Goal: Task Accomplishment & Management: Manage account settings

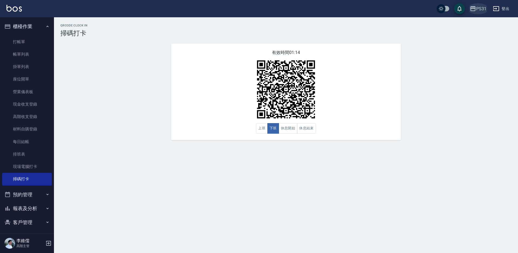
click at [367, 8] on div "PS31" at bounding box center [481, 8] width 10 height 7
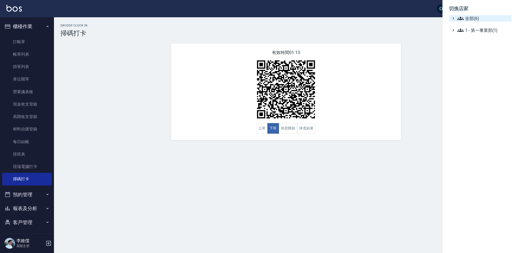
click at [367, 19] on span "全部(6)" at bounding box center [483, 18] width 52 height 6
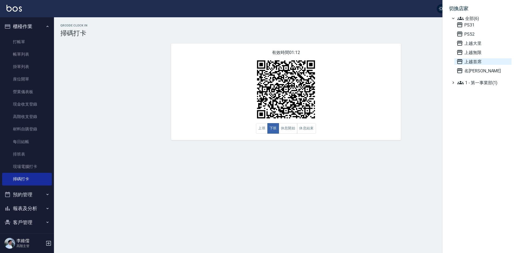
click at [367, 64] on span "上越首席" at bounding box center [483, 61] width 53 height 6
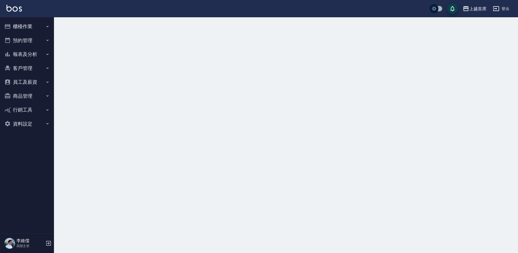
click at [20, 27] on button "櫃檯作業" at bounding box center [27, 26] width 50 height 14
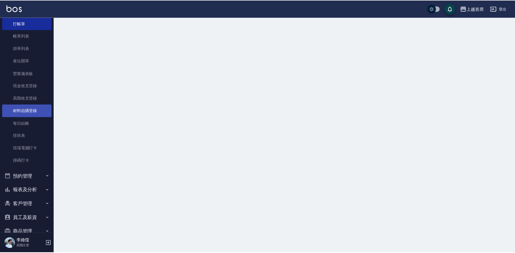
scroll to position [54, 0]
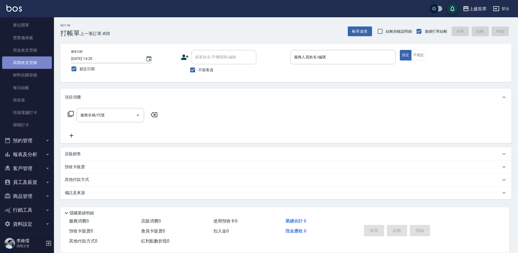
click at [33, 64] on link "高階收支登錄" at bounding box center [27, 62] width 50 height 12
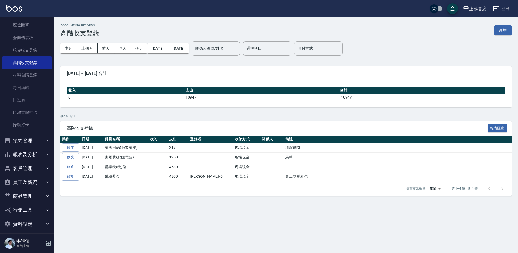
drag, startPoint x: 502, startPoint y: 30, endPoint x: 459, endPoint y: 29, distance: 42.7
click at [501, 30] on button "新增" at bounding box center [502, 30] width 17 height 10
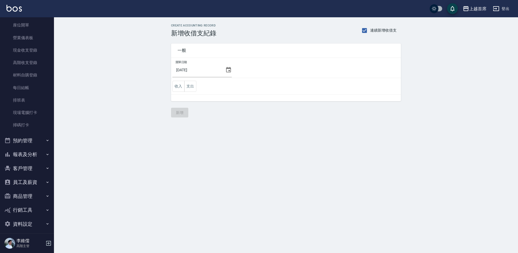
click at [235, 73] on td "開單日期 2025/08/12" at bounding box center [286, 68] width 230 height 20
click at [231, 70] on icon at bounding box center [228, 70] width 6 height 6
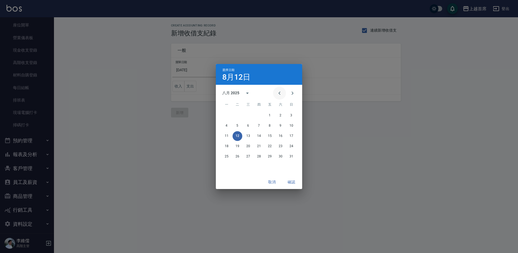
click at [279, 92] on icon "Previous month" at bounding box center [279, 93] width 6 height 6
click at [259, 157] on button "31" at bounding box center [259, 157] width 10 height 10
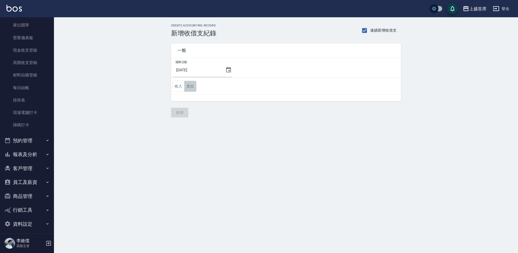
click at [189, 91] on button "支出" at bounding box center [190, 86] width 12 height 11
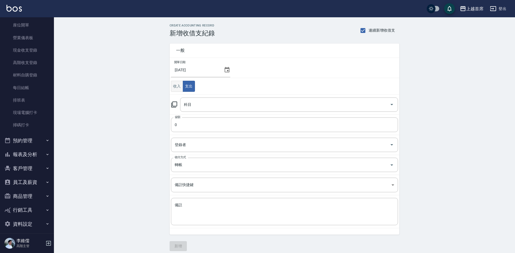
click at [180, 87] on button "收入" at bounding box center [177, 86] width 12 height 11
click at [208, 107] on input "科目" at bounding box center [285, 104] width 205 height 9
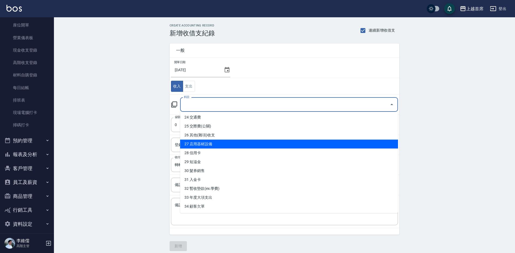
scroll to position [5, 0]
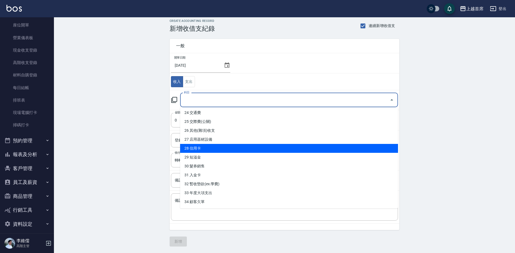
click at [222, 148] on li "28 信用卡" at bounding box center [289, 148] width 218 height 9
type input "28 信用卡"
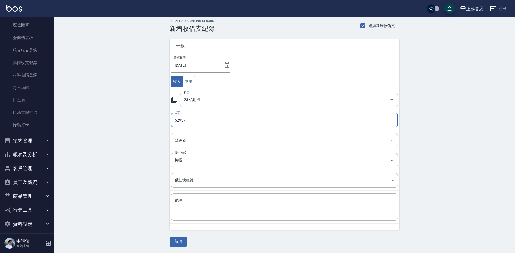
type input "52957"
click at [218, 144] on input "登錄者" at bounding box center [281, 139] width 214 height 9
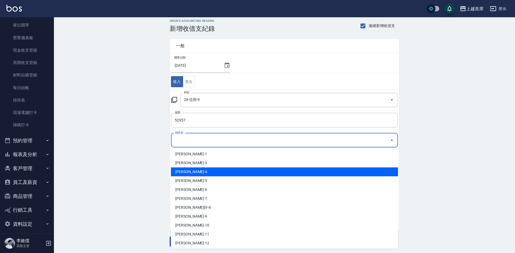
click at [201, 172] on li "李維儒-4" at bounding box center [284, 171] width 227 height 9
type input "李維儒-4"
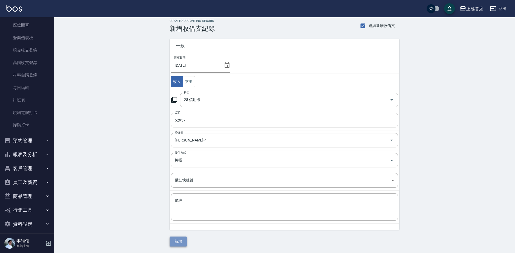
click at [176, 239] on button "新增" at bounding box center [178, 241] width 17 height 10
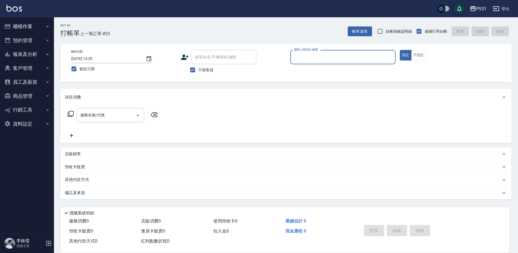
click at [35, 57] on button "報表及分析" at bounding box center [27, 54] width 50 height 14
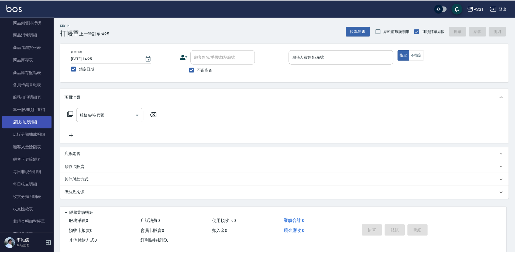
scroll to position [433, 0]
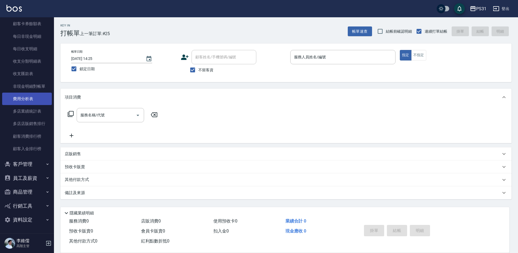
click at [28, 97] on link "費用分析表" at bounding box center [27, 99] width 50 height 12
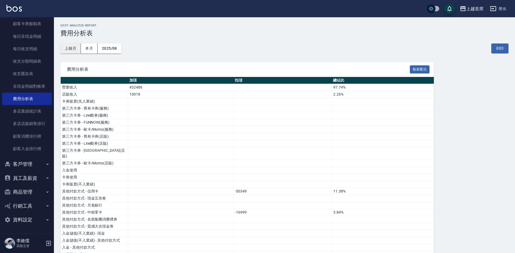
click at [69, 49] on button "上個月" at bounding box center [70, 48] width 21 height 10
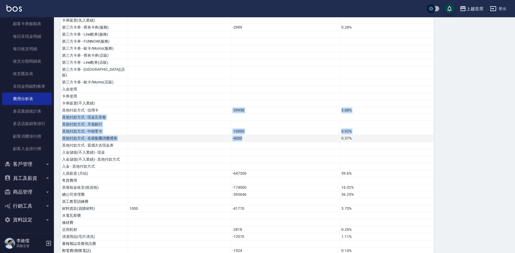
drag, startPoint x: 161, startPoint y: 104, endPoint x: 267, endPoint y: 131, distance: 109.2
click at [267, 131] on tbody "營業收入 1041637 95.92% 店販收入 44356 4.08% 卡券販賣(先入業績) 第三方卡券 - 舊有卡券(服務) -2999 0.28% 第三…" at bounding box center [247, 223] width 373 height 441
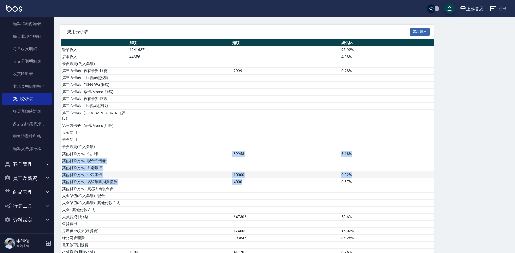
scroll to position [27, 0]
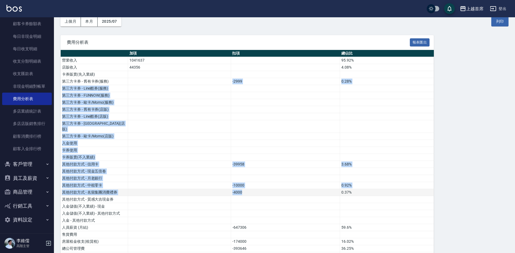
drag, startPoint x: 229, startPoint y: 81, endPoint x: 284, endPoint y: 184, distance: 117.0
click at [239, 104] on td at bounding box center [285, 102] width 109 height 7
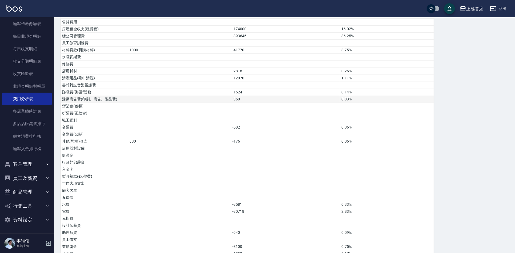
scroll to position [279, 0]
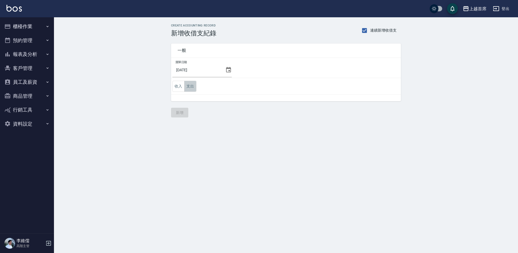
click at [187, 88] on button "支出" at bounding box center [190, 86] width 12 height 11
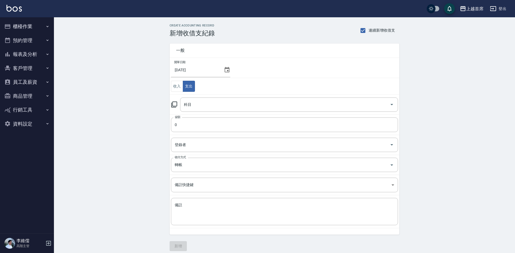
click at [195, 101] on input "科目" at bounding box center [285, 104] width 205 height 9
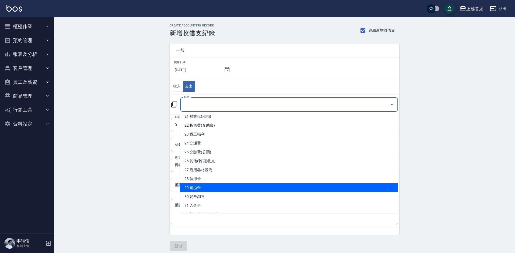
scroll to position [250, 0]
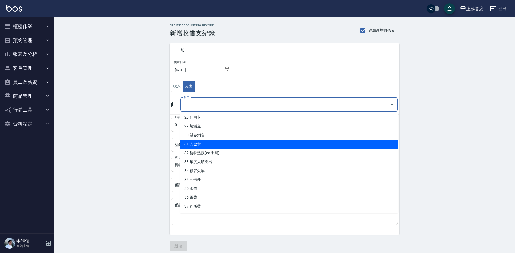
click at [237, 142] on li "31 入金卡" at bounding box center [289, 144] width 218 height 9
type input "31 入金卡"
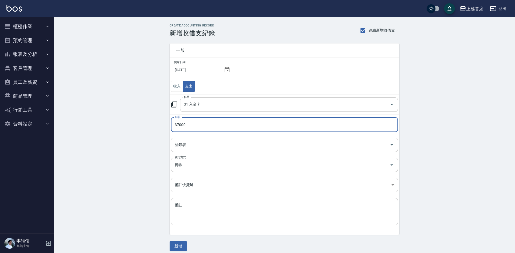
type input "37000"
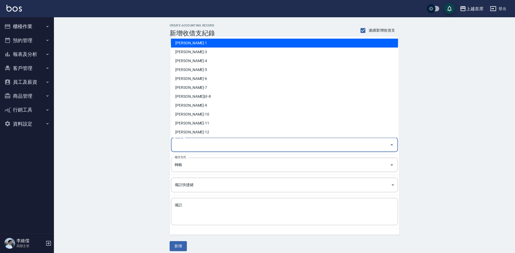
click at [237, 142] on input "登錄者" at bounding box center [281, 144] width 214 height 9
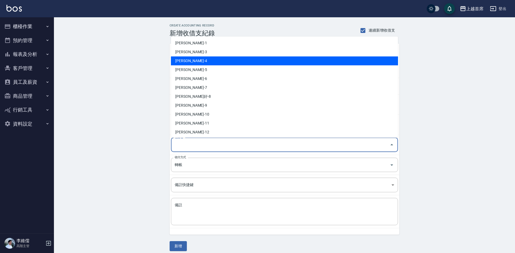
click at [218, 62] on li "李維儒-4" at bounding box center [284, 60] width 227 height 9
type input "李維儒-4"
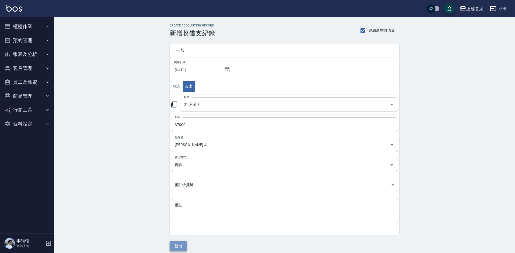
click at [184, 244] on button "新增" at bounding box center [178, 246] width 17 height 10
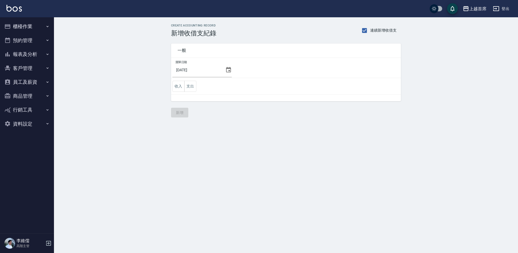
click at [171, 85] on td "收入 支出" at bounding box center [286, 86] width 230 height 17
click at [178, 86] on button "收入" at bounding box center [178, 86] width 12 height 11
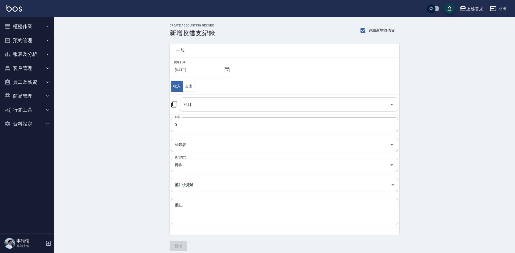
click at [208, 97] on div "科目" at bounding box center [289, 104] width 218 height 14
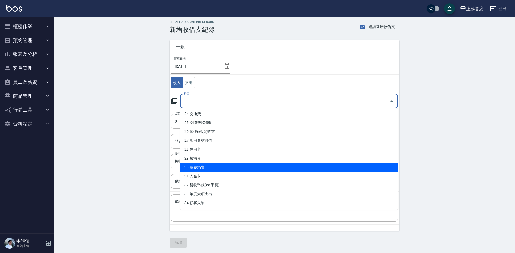
scroll to position [5, 0]
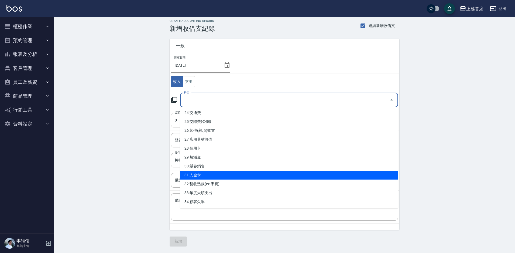
click at [222, 171] on li "31 入金卡" at bounding box center [289, 175] width 218 height 9
type input "31 入金卡"
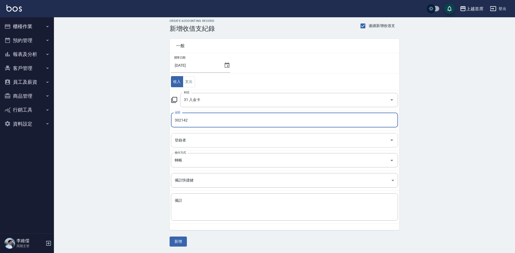
type input "302142"
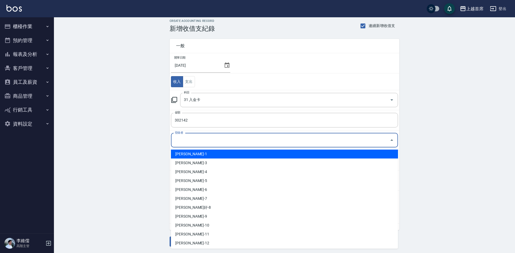
click at [203, 139] on input "登錄者" at bounding box center [281, 139] width 214 height 9
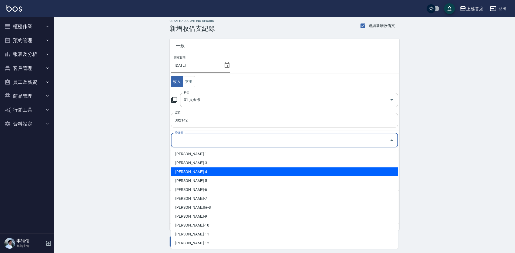
click at [195, 171] on li "李維儒-4" at bounding box center [284, 171] width 227 height 9
type input "李維儒-4"
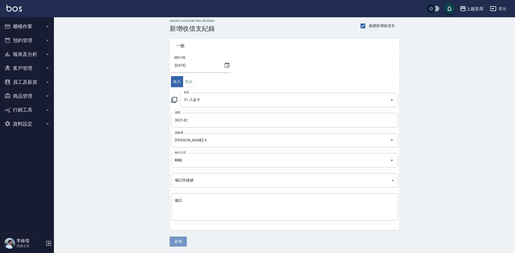
click at [180, 241] on button "新增" at bounding box center [178, 241] width 17 height 10
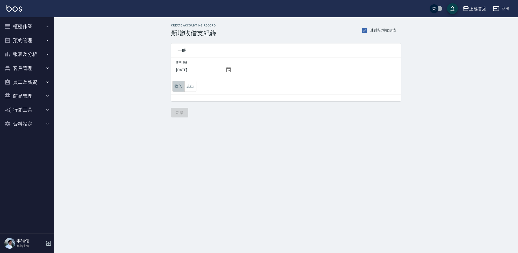
click at [177, 87] on button "收入" at bounding box center [178, 86] width 12 height 11
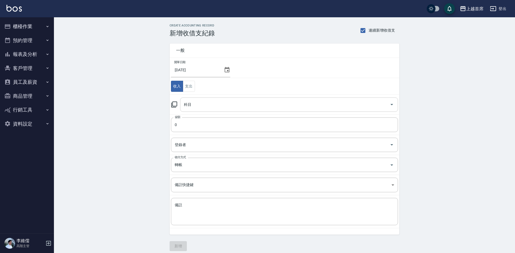
click at [209, 102] on input "科目" at bounding box center [285, 104] width 205 height 9
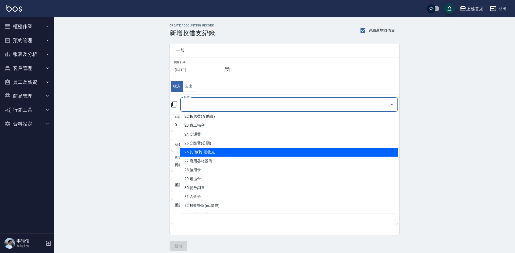
scroll to position [215, 0]
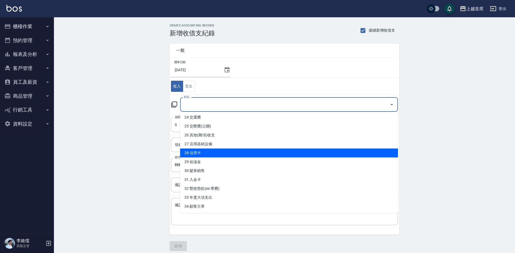
click at [224, 152] on li "28 信用卡" at bounding box center [289, 152] width 218 height 9
type input "28 信用卡"
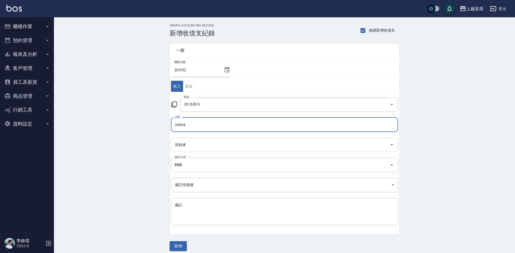
type input "34694"
click at [229, 145] on input "登錄者" at bounding box center [281, 144] width 214 height 9
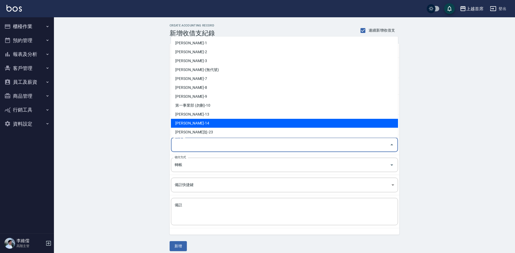
click at [195, 122] on li "李維儒-14" at bounding box center [284, 123] width 227 height 9
type input "李維儒-14"
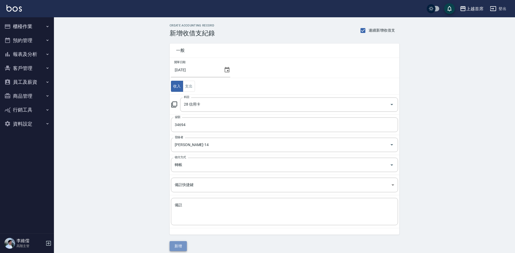
click at [181, 245] on button "新增" at bounding box center [178, 246] width 17 height 10
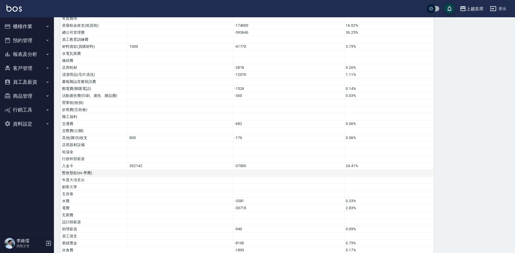
scroll to position [286, 0]
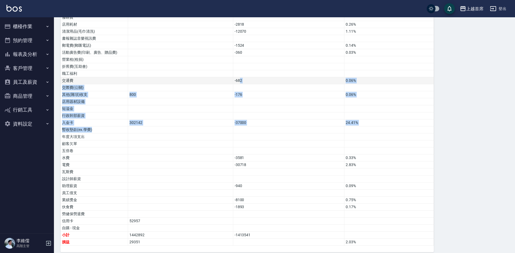
drag, startPoint x: 194, startPoint y: 132, endPoint x: 240, endPoint y: 78, distance: 71.2
click at [240, 78] on tbody "營業收入 1041637 95.92% 店販收入 44356 4.08% 卡券販賣(先入業績) 第三方卡券 - 舊有卡券(服務) -2999 0.28% 第三…" at bounding box center [247, 22] width 373 height 448
click at [279, 98] on td at bounding box center [288, 101] width 111 height 7
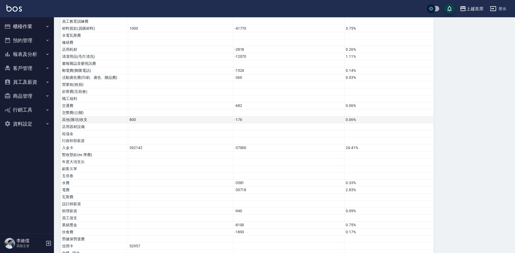
scroll to position [232, 0]
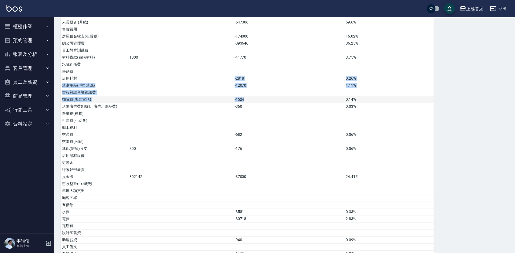
drag, startPoint x: 220, startPoint y: 72, endPoint x: 259, endPoint y: 96, distance: 45.5
click at [259, 96] on tbody "營業收入 1041637 95.92% 店販收入 44356 4.08% 卡券販賣(先入業績) 第三方卡券 - 舊有卡券(服務) -2999 0.28% 第三…" at bounding box center [247, 76] width 373 height 448
click at [277, 103] on td "-360" at bounding box center [288, 106] width 111 height 7
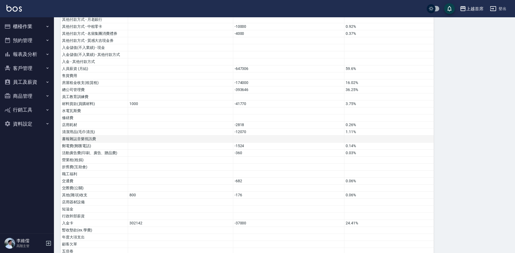
scroll to position [178, 0]
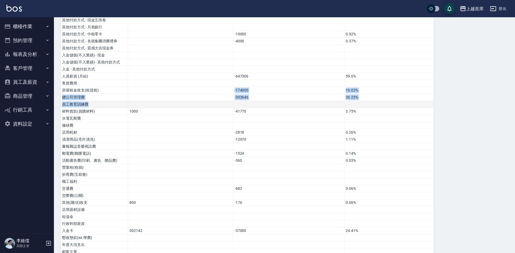
drag, startPoint x: 223, startPoint y: 83, endPoint x: 259, endPoint y: 97, distance: 38.1
click at [252, 96] on tbody "營業收入 1041637 95.92% 店販收入 44356 4.08% 卡券販賣(先入業績) 第三方卡券 - 舊有卡券(服務) -2999 0.28% 第三…" at bounding box center [247, 130] width 373 height 448
click at [282, 101] on td at bounding box center [288, 104] width 111 height 7
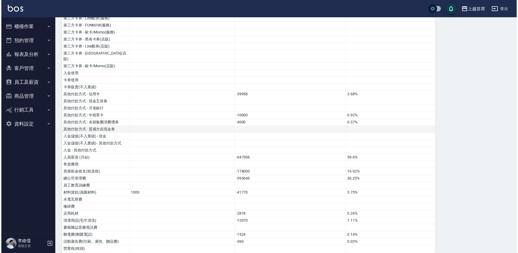
scroll to position [0, 0]
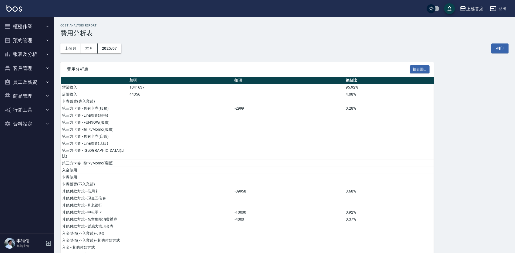
click at [476, 11] on div "上越首席" at bounding box center [475, 8] width 17 height 7
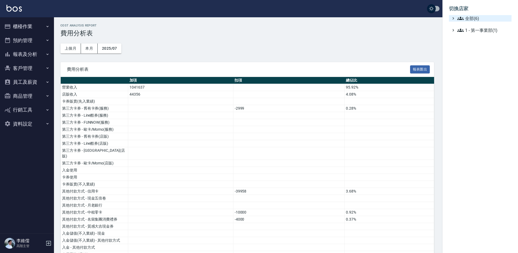
click at [472, 18] on span "全部(6)" at bounding box center [483, 18] width 52 height 6
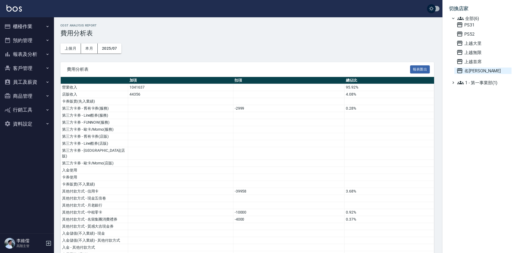
click at [483, 73] on span "名[PERSON_NAME]" at bounding box center [483, 70] width 53 height 6
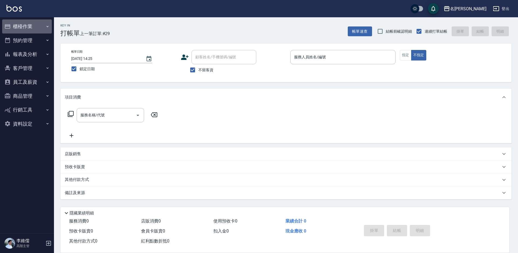
click at [22, 25] on button "櫃檯作業" at bounding box center [27, 26] width 50 height 14
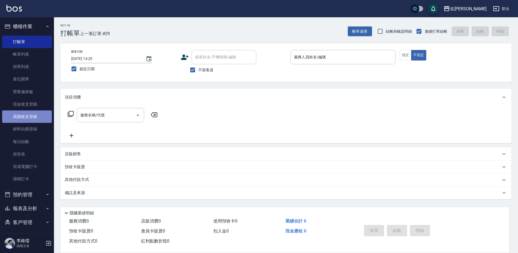
click at [27, 120] on link "高階收支登錄" at bounding box center [27, 116] width 50 height 12
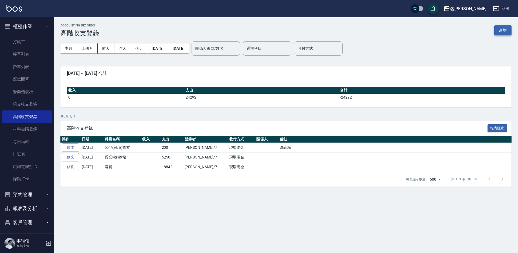
click at [502, 29] on button "新增" at bounding box center [502, 30] width 17 height 10
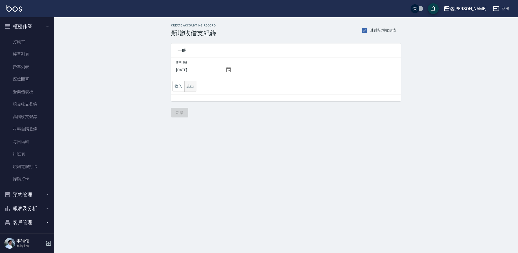
drag, startPoint x: 194, startPoint y: 93, endPoint x: 192, endPoint y: 88, distance: 4.9
click at [194, 92] on td "收入 支出" at bounding box center [286, 86] width 230 height 17
click at [189, 83] on button "支出" at bounding box center [190, 86] width 12 height 11
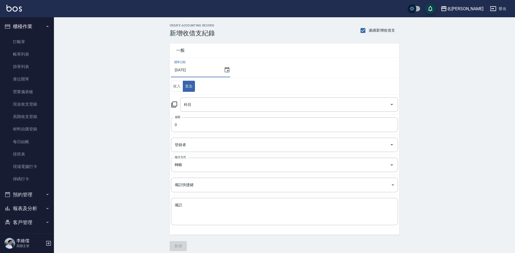
click at [221, 66] on input "[DATE]" at bounding box center [196, 70] width 51 height 15
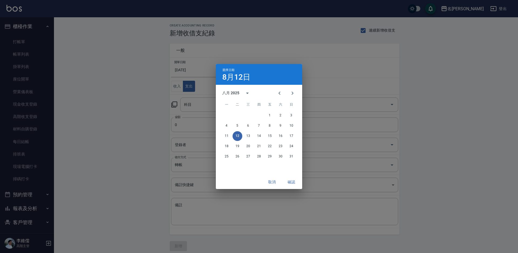
click at [225, 69] on span "選擇日期" at bounding box center [228, 70] width 12 height 4
click at [280, 94] on icon "Previous month" at bounding box center [279, 92] width 2 height 3
click at [261, 157] on button "31" at bounding box center [259, 157] width 10 height 10
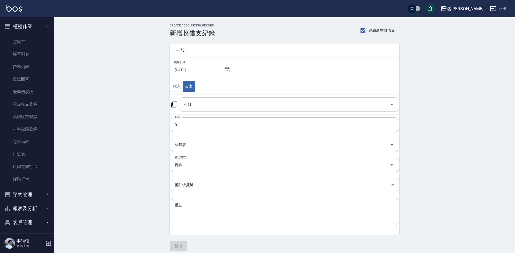
click at [266, 81] on td "收入 支出" at bounding box center [285, 86] width 230 height 17
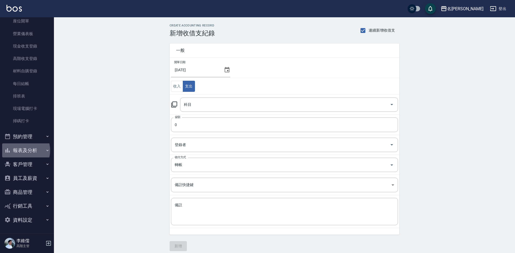
click at [19, 150] on button "報表及分析" at bounding box center [27, 150] width 50 height 14
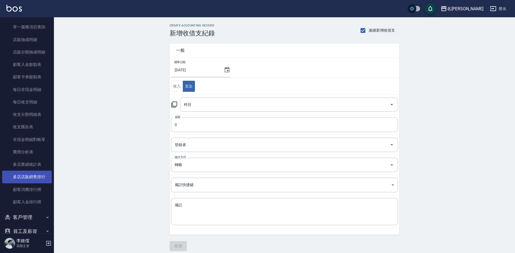
scroll to position [587, 0]
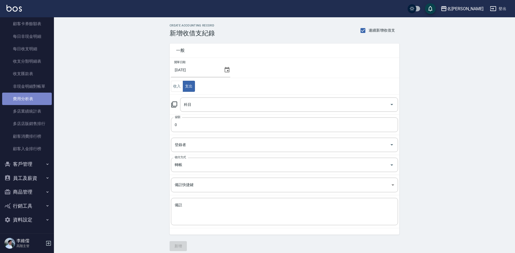
click at [30, 97] on link "費用分析表" at bounding box center [27, 99] width 50 height 12
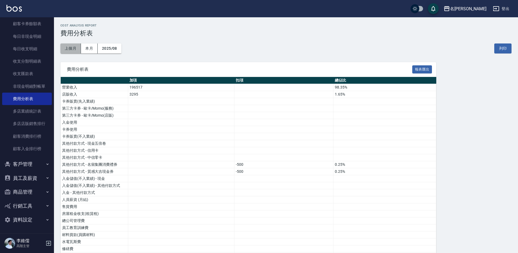
click at [68, 49] on button "上個月" at bounding box center [70, 48] width 21 height 10
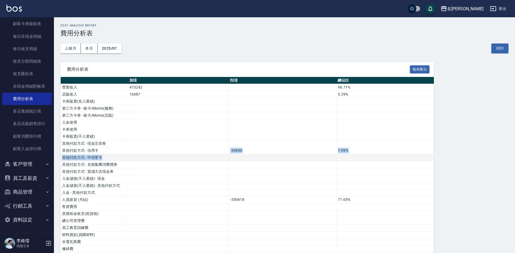
drag, startPoint x: 185, startPoint y: 152, endPoint x: 258, endPoint y: 157, distance: 72.5
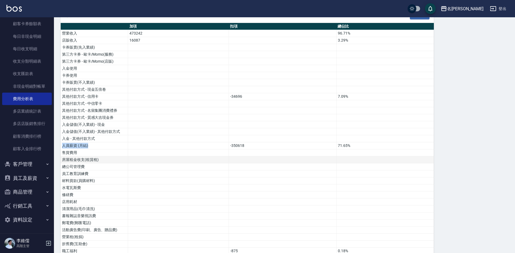
drag, startPoint x: 197, startPoint y: 141, endPoint x: 209, endPoint y: 157, distance: 19.3
click at [208, 156] on tbody "營業收入 473242 96.71% 店販收入 16087 3.29% 卡券販賣(先入業績) 第三方卡券 - 歐卡/Momo(服務) 第三方卡券 - 歐卡/M…" at bounding box center [247, 219] width 373 height 379
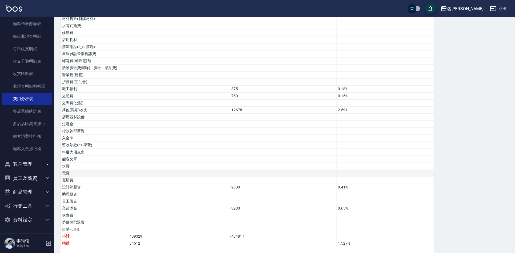
scroll to position [223, 0]
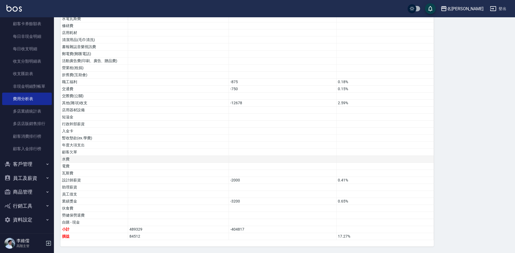
click at [205, 162] on td at bounding box center [178, 159] width 101 height 7
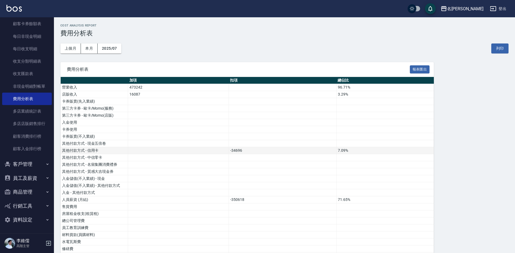
scroll to position [39, 0]
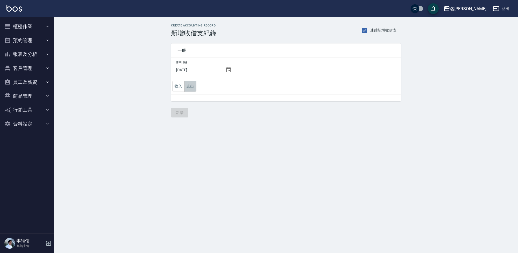
click at [189, 84] on button "支出" at bounding box center [190, 86] width 12 height 11
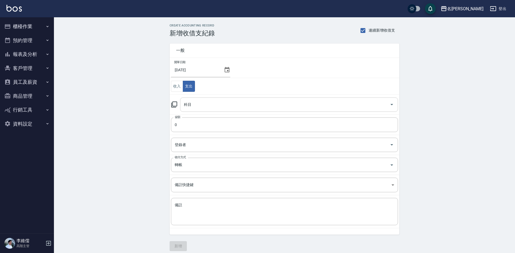
click at [218, 101] on input "科目" at bounding box center [285, 104] width 205 height 9
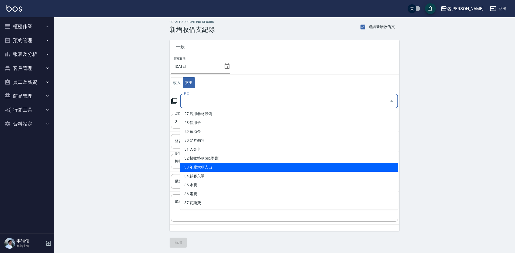
scroll to position [5, 0]
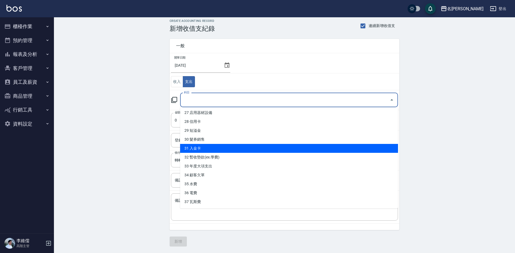
click at [218, 149] on li "31 入金卡" at bounding box center [289, 148] width 218 height 9
type input "31 入金卡"
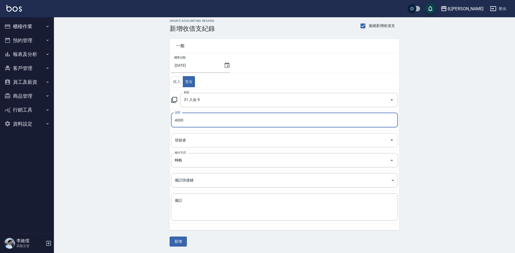
type input "4000"
click at [209, 144] on input "登錄者" at bounding box center [281, 139] width 214 height 9
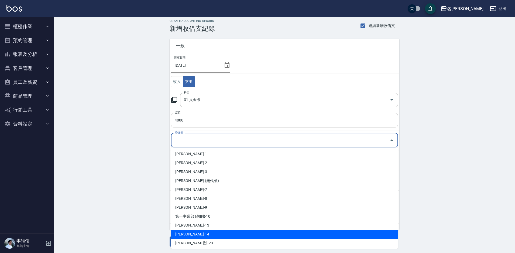
click at [200, 232] on li "[PERSON_NAME]-14" at bounding box center [284, 234] width 227 height 9
type input "[PERSON_NAME]-14"
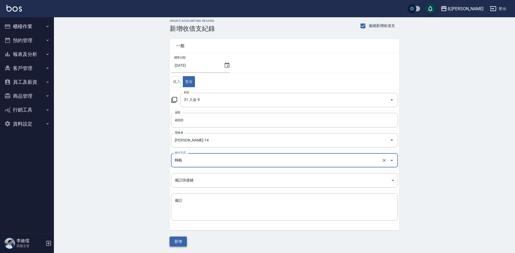
click at [178, 241] on button "新增" at bounding box center [178, 241] width 17 height 10
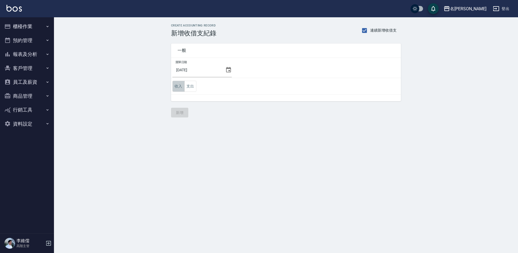
click at [175, 87] on button "收入" at bounding box center [178, 86] width 12 height 11
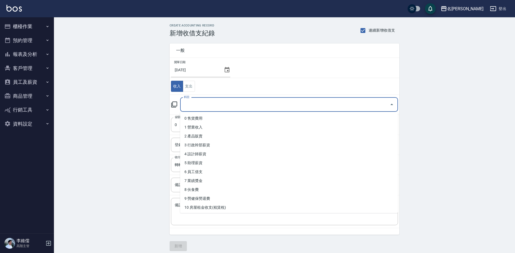
click at [208, 106] on input "科目" at bounding box center [285, 104] width 205 height 9
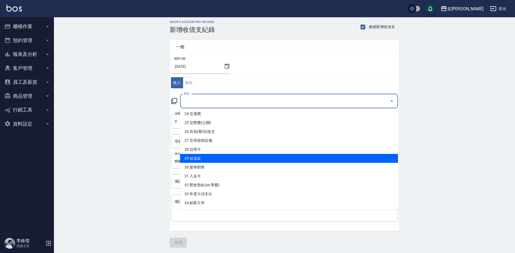
scroll to position [5, 0]
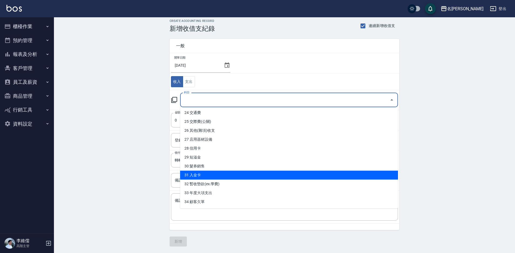
click at [237, 171] on li "31 入金卡" at bounding box center [289, 175] width 218 height 9
type input "31 入金卡"
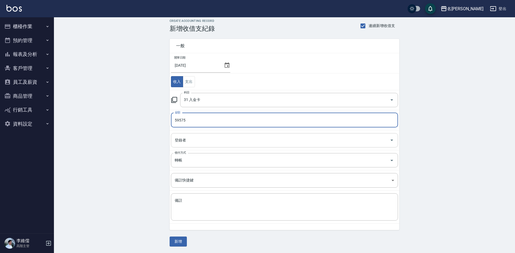
type input "59575"
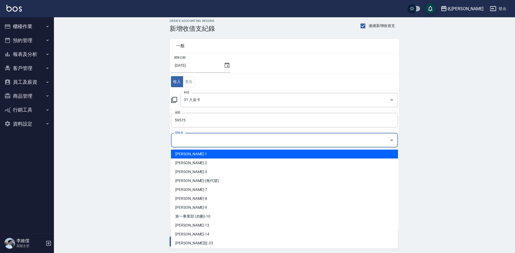
click at [206, 140] on input "登錄者" at bounding box center [281, 139] width 214 height 9
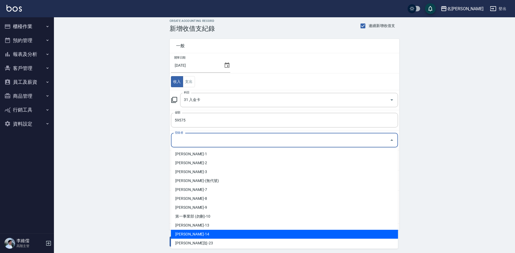
click at [204, 232] on li "李維儒-14" at bounding box center [284, 234] width 227 height 9
type input "李維儒-14"
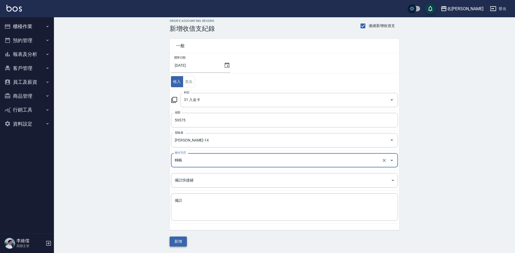
click at [181, 246] on button "新增" at bounding box center [178, 241] width 17 height 10
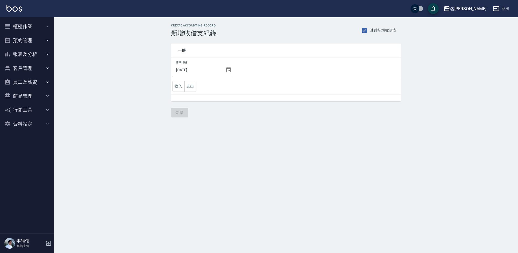
click at [195, 82] on button "支出" at bounding box center [190, 86] width 12 height 11
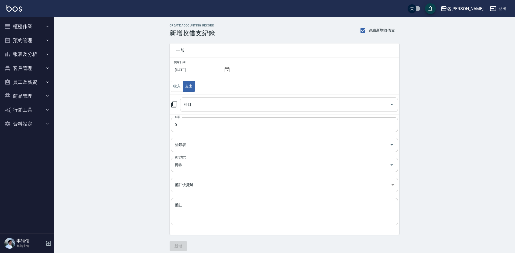
click at [207, 111] on div "科目" at bounding box center [289, 104] width 218 height 14
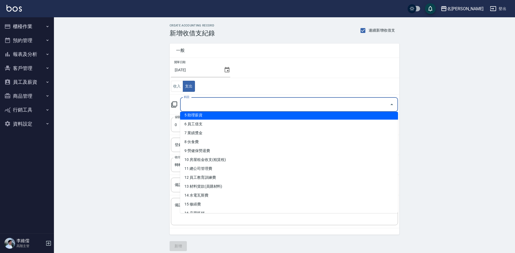
scroll to position [54, 0]
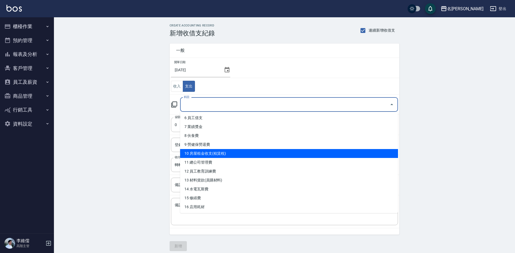
click at [227, 153] on li "10 房屋租金收支(租賃稅)" at bounding box center [289, 153] width 218 height 9
type input "10 房屋租金收支(租賃稅)"
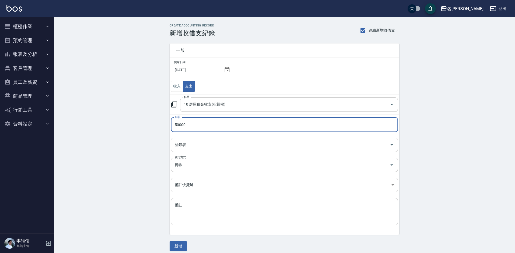
click at [229, 151] on div "登錄者" at bounding box center [284, 145] width 227 height 14
type input "50000"
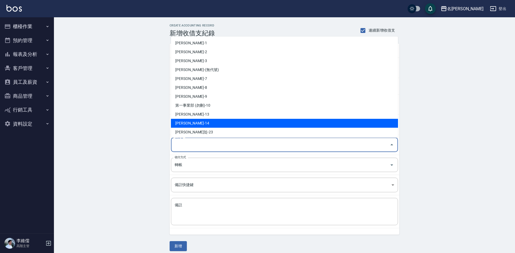
click at [203, 125] on li "[PERSON_NAME]-14" at bounding box center [284, 123] width 227 height 9
type input "[PERSON_NAME]-14"
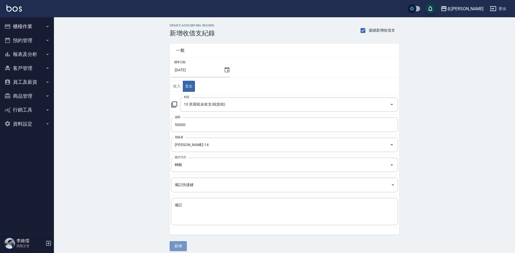
drag, startPoint x: 184, startPoint y: 247, endPoint x: 184, endPoint y: 242, distance: 4.9
click at [184, 247] on button "新增" at bounding box center [178, 246] width 17 height 10
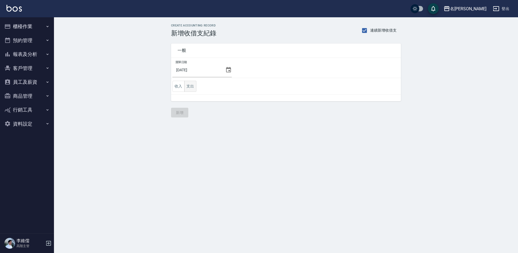
click at [192, 88] on button "支出" at bounding box center [190, 86] width 12 height 11
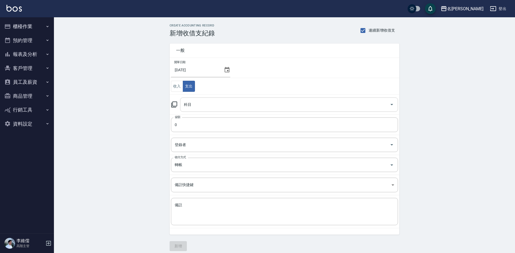
click at [213, 107] on input "科目" at bounding box center [285, 104] width 205 height 9
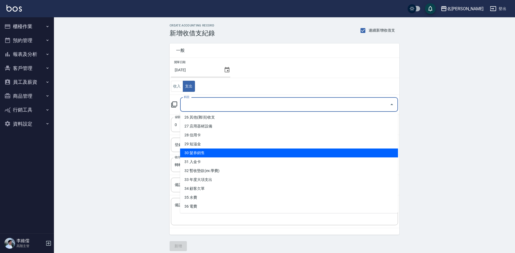
scroll to position [242, 0]
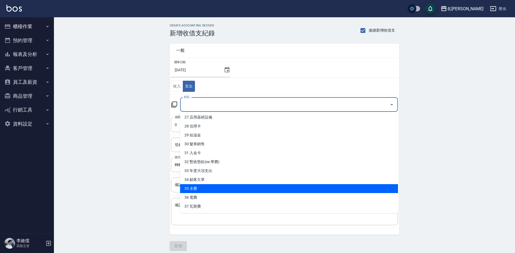
click at [215, 190] on li "35 水費" at bounding box center [289, 188] width 218 height 9
type input "35 水費"
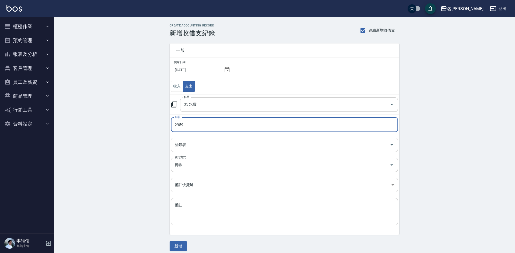
type input "2959"
click at [205, 145] on input "登錄者" at bounding box center [281, 144] width 214 height 9
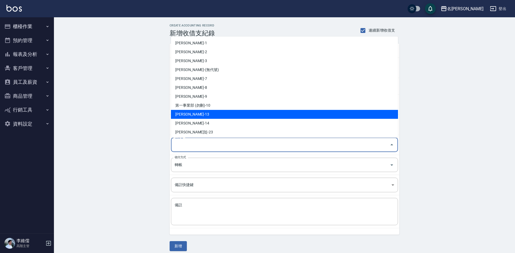
click at [197, 118] on li "[PERSON_NAME]-13" at bounding box center [284, 114] width 227 height 9
click at [193, 147] on input "[PERSON_NAME]-13" at bounding box center [277, 144] width 207 height 9
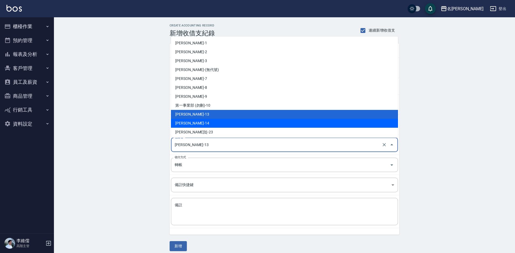
click at [193, 126] on li "[PERSON_NAME]-14" at bounding box center [284, 123] width 227 height 9
type input "[PERSON_NAME]-14"
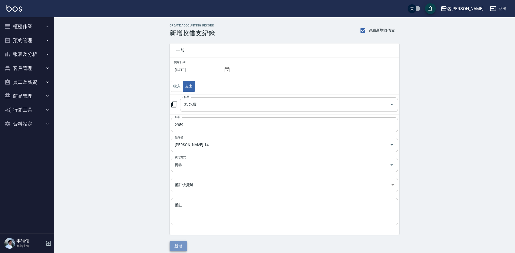
click at [182, 243] on button "新增" at bounding box center [178, 246] width 17 height 10
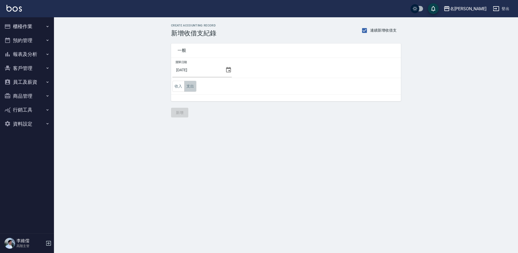
click at [192, 86] on button "支出" at bounding box center [190, 86] width 12 height 11
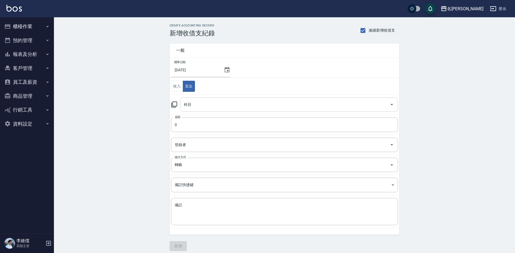
click at [198, 108] on input "科目" at bounding box center [285, 104] width 205 height 9
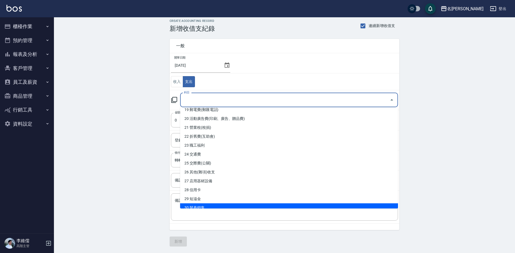
scroll to position [107, 0]
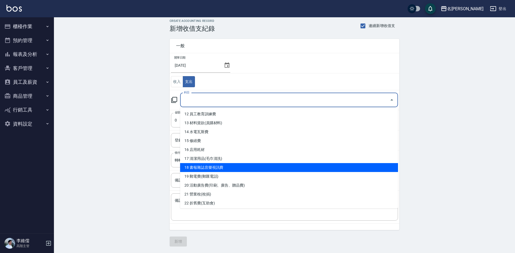
click at [243, 167] on li "18 書報雜誌音樂視訊費" at bounding box center [289, 167] width 218 height 9
type input "18 書報雜誌音樂視訊費"
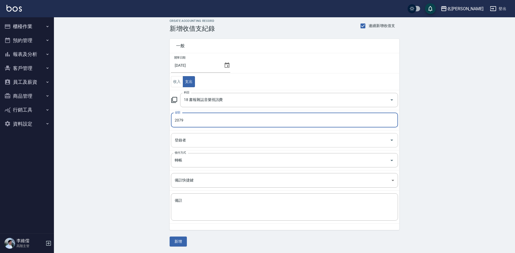
type input "2079"
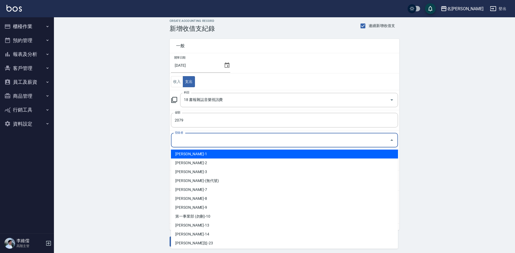
click at [239, 140] on input "登錄者" at bounding box center [281, 139] width 214 height 9
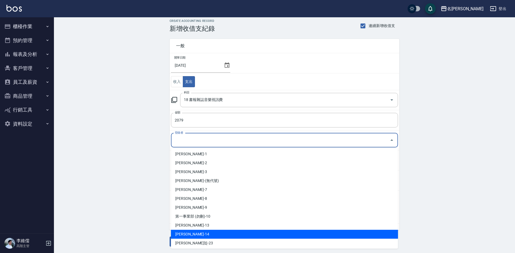
click at [210, 236] on li "[PERSON_NAME]-14" at bounding box center [284, 234] width 227 height 9
type input "[PERSON_NAME]-14"
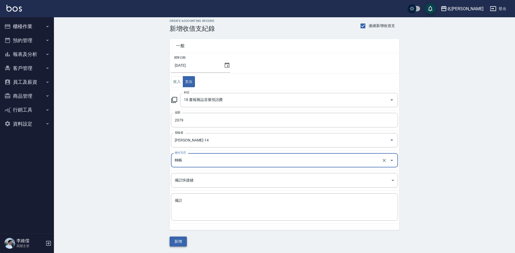
click at [180, 241] on button "新增" at bounding box center [178, 241] width 17 height 10
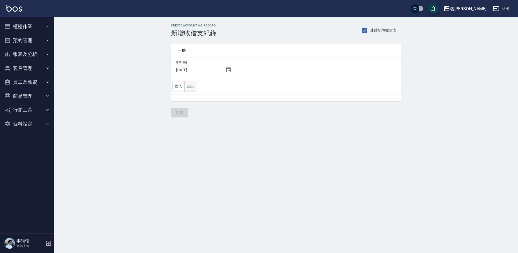
click at [191, 86] on button "支出" at bounding box center [190, 86] width 12 height 11
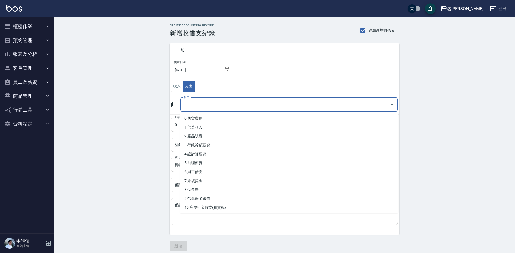
click at [205, 104] on input "科目" at bounding box center [285, 104] width 205 height 9
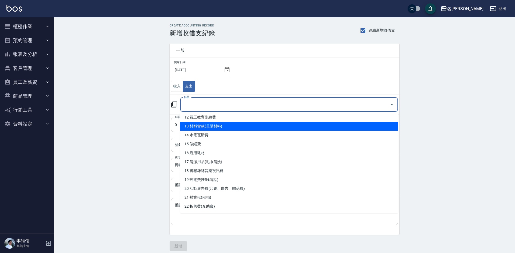
click at [225, 125] on li "13 材料貨款(員購材料)" at bounding box center [289, 126] width 218 height 9
type input "13 材料貨款(員購材料)"
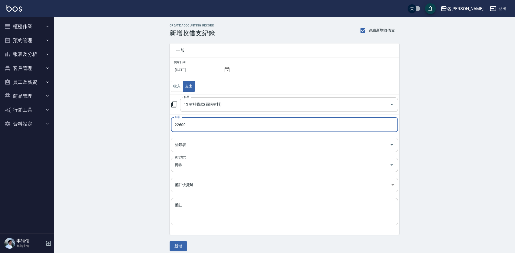
type input "22600"
click at [222, 141] on input "登錄者" at bounding box center [281, 144] width 214 height 9
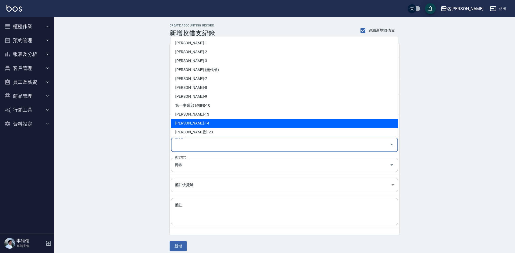
click at [193, 123] on li "李維儒-14" at bounding box center [284, 123] width 227 height 9
type input "李維儒-14"
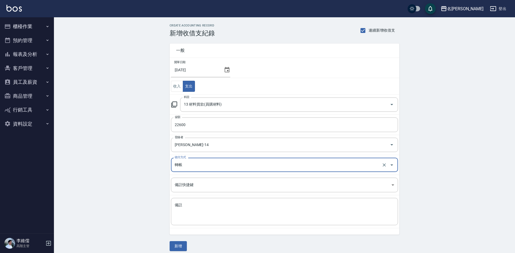
click at [182, 242] on button "新增" at bounding box center [178, 246] width 17 height 10
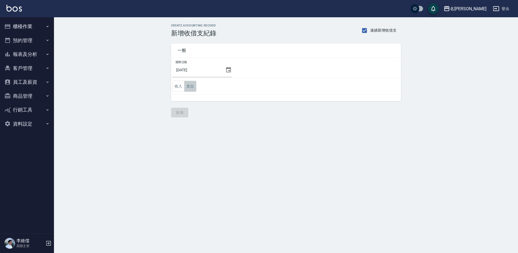
click at [190, 89] on button "支出" at bounding box center [190, 86] width 12 height 11
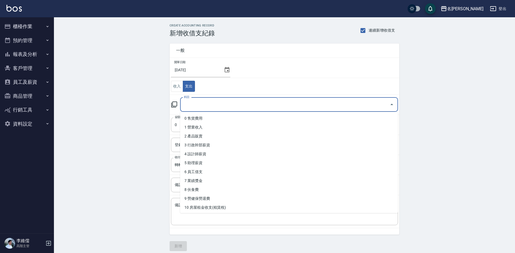
click at [196, 106] on input "科目" at bounding box center [285, 104] width 205 height 9
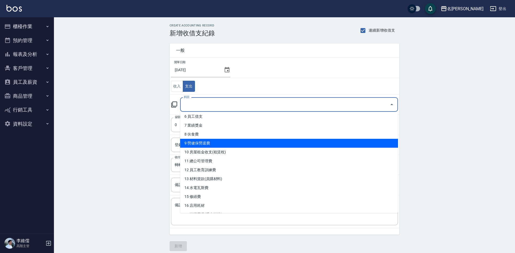
scroll to position [54, 0]
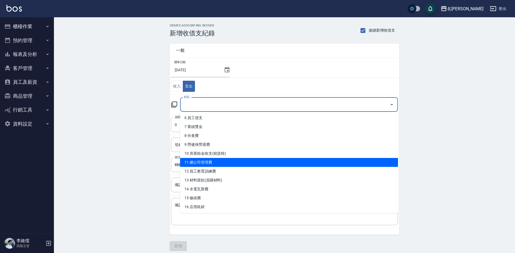
click at [229, 161] on li "11 總公司管理費" at bounding box center [289, 162] width 218 height 9
type input "11 總公司管理費"
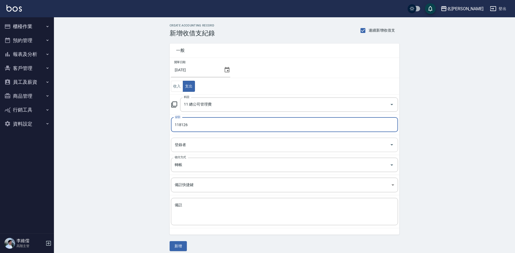
type input "118126"
click at [237, 143] on input "登錄者" at bounding box center [281, 144] width 214 height 9
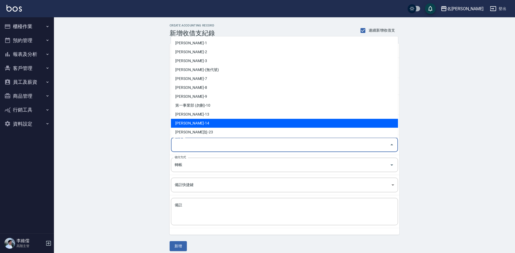
click at [202, 126] on li "[PERSON_NAME]-14" at bounding box center [284, 123] width 227 height 9
type input "[PERSON_NAME]-14"
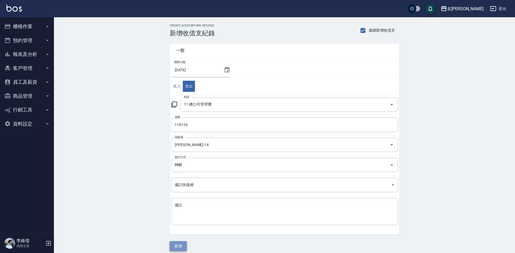
click at [181, 246] on button "新增" at bounding box center [178, 246] width 17 height 10
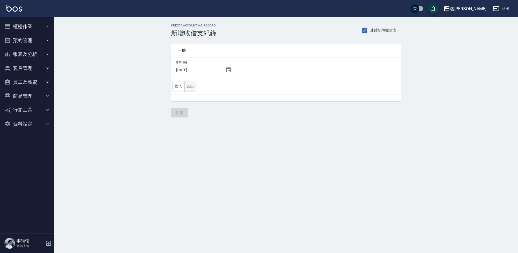
click at [193, 89] on button "支出" at bounding box center [190, 86] width 12 height 11
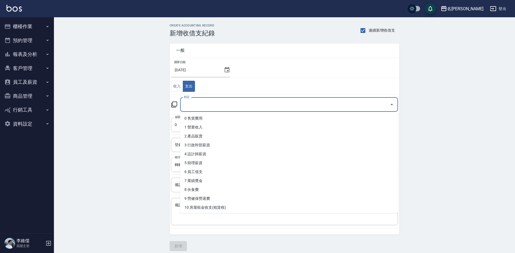
click at [198, 107] on input "科目" at bounding box center [285, 104] width 205 height 9
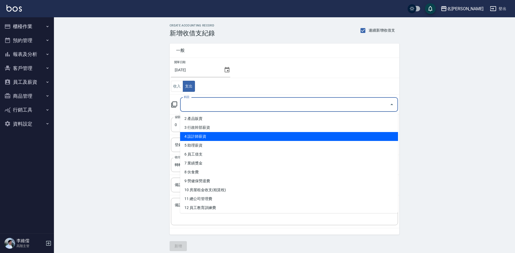
scroll to position [27, 0]
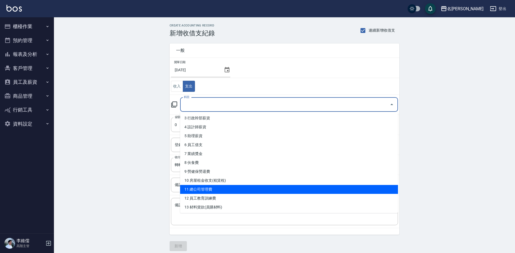
click at [204, 188] on li "11 總公司管理費" at bounding box center [289, 189] width 218 height 9
type input "11 總公司管理費"
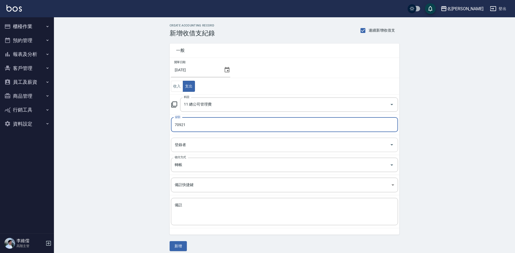
type input "70921"
click at [193, 144] on input "登錄者" at bounding box center [281, 144] width 214 height 9
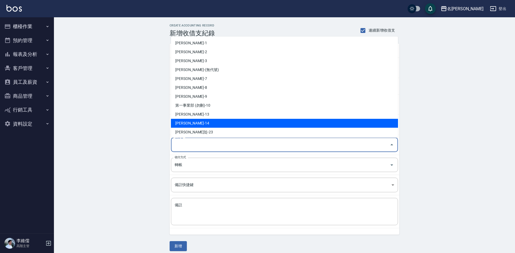
click at [203, 119] on li "[PERSON_NAME]-14" at bounding box center [284, 123] width 227 height 9
type input "[PERSON_NAME]-14"
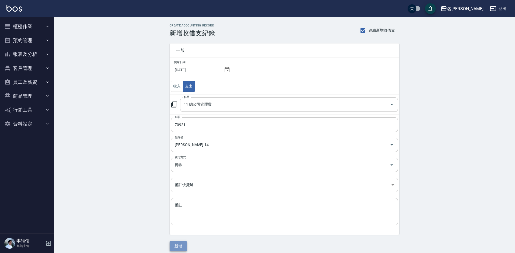
click at [174, 246] on button "新增" at bounding box center [178, 246] width 17 height 10
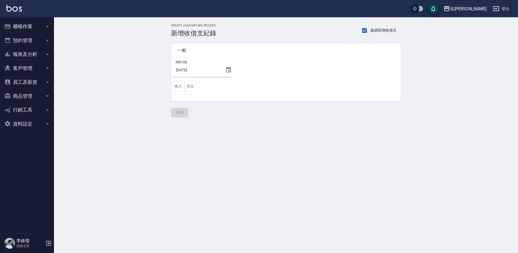
click at [193, 94] on div "開單日期 [DATE] 收入 支出" at bounding box center [286, 79] width 230 height 43
click at [191, 80] on td "收入 支出" at bounding box center [286, 86] width 230 height 17
click at [191, 84] on button "支出" at bounding box center [190, 86] width 12 height 11
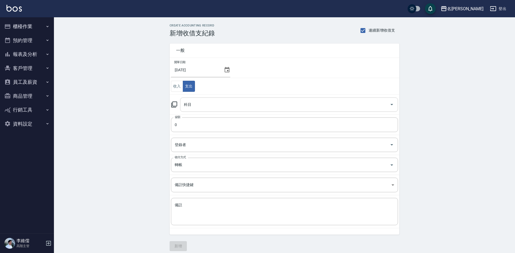
click at [214, 105] on input "科目" at bounding box center [285, 104] width 205 height 9
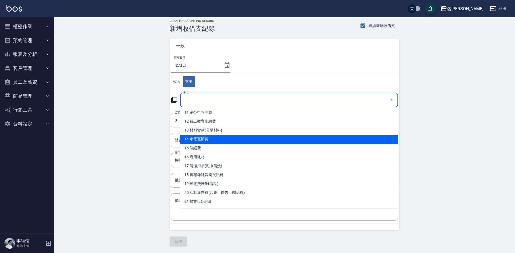
scroll to position [108, 0]
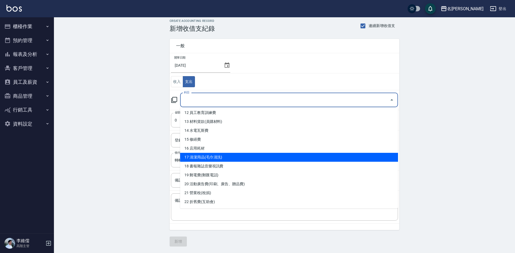
click at [233, 155] on li "17 清潔用品(毛巾清洗)" at bounding box center [289, 157] width 218 height 9
type input "17 清潔用品(毛巾清洗)"
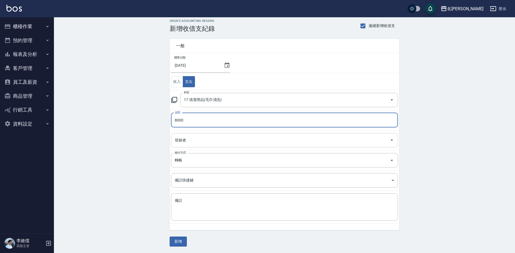
type input "8000"
click at [217, 137] on input "登錄者" at bounding box center [281, 139] width 214 height 9
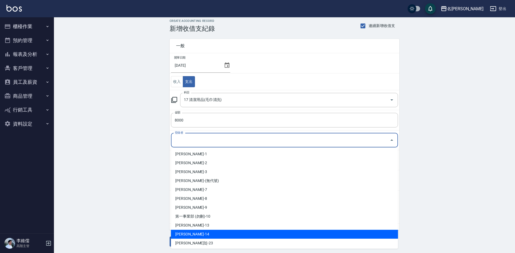
click at [201, 231] on li "李維儒-14" at bounding box center [284, 234] width 227 height 9
type input "李維儒-14"
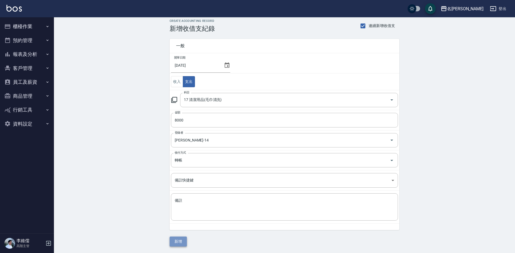
click at [181, 240] on button "新增" at bounding box center [178, 241] width 17 height 10
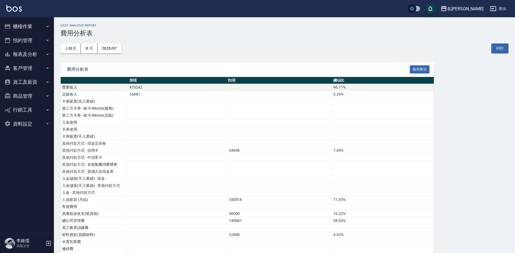
scroll to position [81, 0]
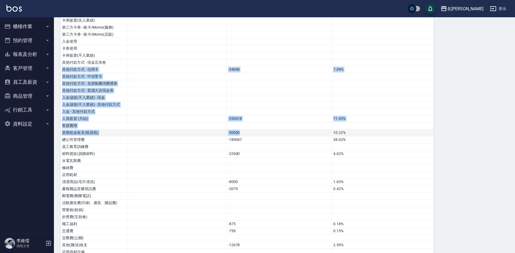
drag, startPoint x: 174, startPoint y: 65, endPoint x: 244, endPoint y: 133, distance: 98.5
click at [244, 133] on tbody "營業收入 473242 96.71% 店販收入 16087 3.29% 卡券販賣(先入業績) 第三方卡券 - 歐卡/Momo(服務) 第三方卡券 - 歐卡/M…" at bounding box center [247, 196] width 373 height 386
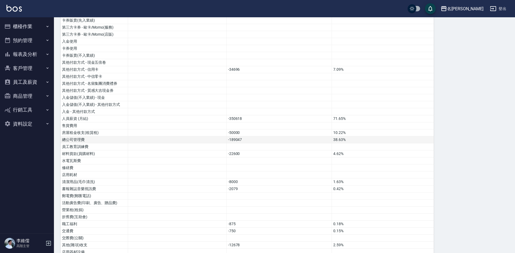
click at [256, 139] on td "-189047" at bounding box center [279, 139] width 105 height 7
drag, startPoint x: 225, startPoint y: 131, endPoint x: 254, endPoint y: 145, distance: 32.3
click at [242, 141] on tbody "營業收入 473242 96.71% 店販收入 16087 3.29% 卡券販賣(先入業績) 第三方卡券 - 歐卡/Momo(服務) 第三方卡券 - 歐卡/M…" at bounding box center [247, 196] width 373 height 386
click at [263, 147] on td at bounding box center [279, 146] width 105 height 7
drag, startPoint x: 192, startPoint y: 136, endPoint x: 205, endPoint y: 157, distance: 25.0
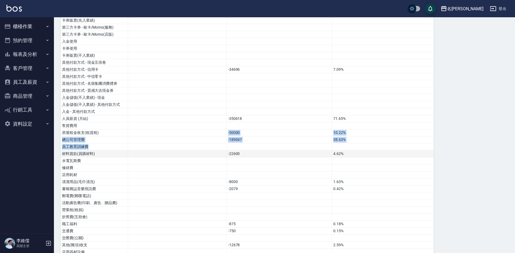
click at [195, 147] on tbody "營業收入 473242 96.71% 店販收入 16087 3.29% 卡券販賣(先入業績) 第三方卡券 - 歐卡/Momo(服務) 第三方卡券 - 歐卡/M…" at bounding box center [247, 196] width 373 height 386
click at [217, 163] on td at bounding box center [177, 160] width 99 height 7
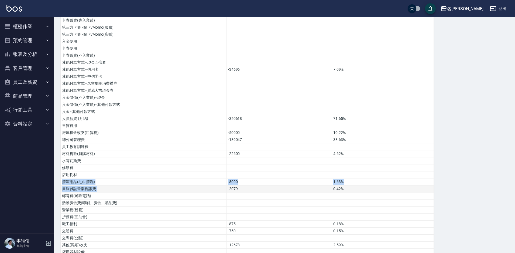
drag, startPoint x: 211, startPoint y: 184, endPoint x: 249, endPoint y: 186, distance: 37.6
click at [227, 189] on tbody "營業收入 473242 96.71% 店販收入 16087 3.29% 卡券販賣(先入業績) 第三方卡券 - 歐卡/Momo(服務) 第三方卡券 - 歐卡/M…" at bounding box center [247, 196] width 373 height 386
click at [263, 185] on td "-8000" at bounding box center [279, 181] width 105 height 7
drag, startPoint x: 248, startPoint y: 149, endPoint x: 203, endPoint y: 148, distance: 44.5
click at [204, 149] on tr "員工教育訓練費" at bounding box center [247, 146] width 373 height 7
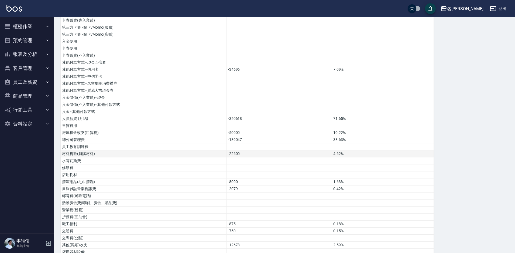
click at [195, 151] on td at bounding box center [177, 153] width 99 height 7
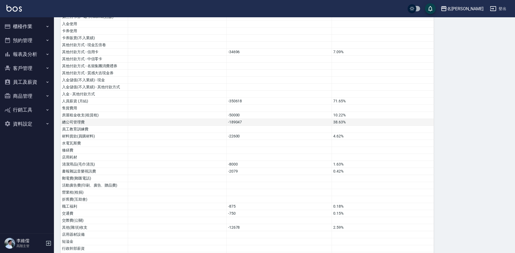
scroll to position [108, 0]
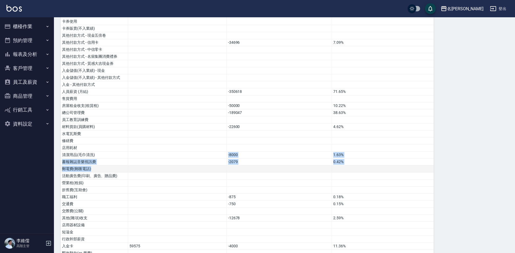
drag, startPoint x: 203, startPoint y: 155, endPoint x: 209, endPoint y: 167, distance: 13.0
click at [209, 167] on tbody "營業收入 473242 96.71% 店販收入 16087 3.29% 卡券販賣(先入業績) 第三方卡券 - 歐卡/Momo(服務) 第三方卡券 - 歐卡/M…" at bounding box center [247, 169] width 373 height 386
click at [201, 121] on td at bounding box center [177, 119] width 99 height 7
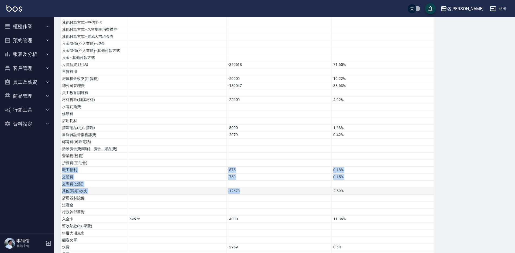
drag, startPoint x: 200, startPoint y: 170, endPoint x: 259, endPoint y: 193, distance: 62.9
click at [253, 193] on tbody "營業收入 473242 96.71% 店販收入 16087 3.29% 卡券販賣(先入業績) 第三方卡券 - 歐卡/Momo(服務) 第三方卡券 - 歐卡/M…" at bounding box center [247, 142] width 373 height 386
click at [261, 193] on td "-12678" at bounding box center [279, 191] width 105 height 7
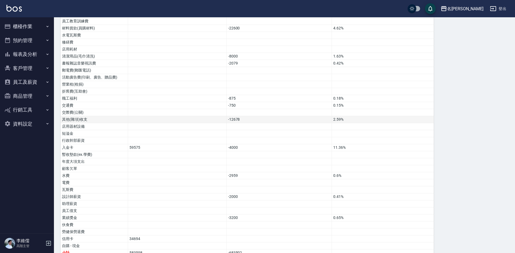
scroll to position [216, 0]
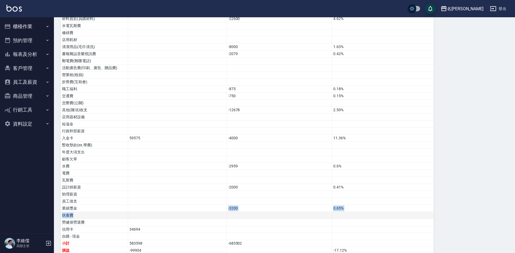
drag, startPoint x: 202, startPoint y: 209, endPoint x: 204, endPoint y: 213, distance: 5.0
click at [204, 213] on tbody "營業收入 473242 96.71% 店販收入 16087 3.29% 卡券販賣(先入業績) 第三方卡券 - 歐卡/Momo(服務) 第三方卡券 - 歐卡/M…" at bounding box center [247, 61] width 373 height 386
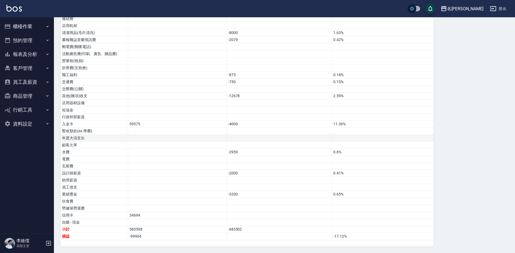
click at [197, 136] on td at bounding box center [177, 138] width 99 height 7
drag, startPoint x: 133, startPoint y: 122, endPoint x: 228, endPoint y: 118, distance: 95.3
click at [227, 118] on tbody "營業收入 473242 96.71% 店販收入 16087 3.29% 卡券販賣(先入業績) 第三方卡券 - 歐卡/Momo(服務) 第三方卡券 - 歐卡/M…" at bounding box center [247, 47] width 373 height 386
click at [249, 123] on td "-4000" at bounding box center [279, 124] width 105 height 7
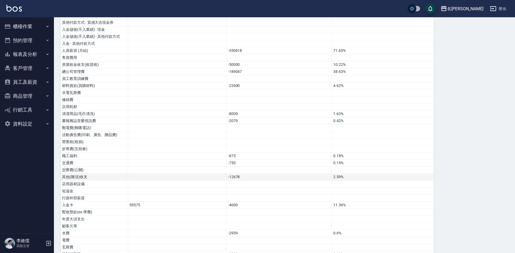
scroll to position [122, 0]
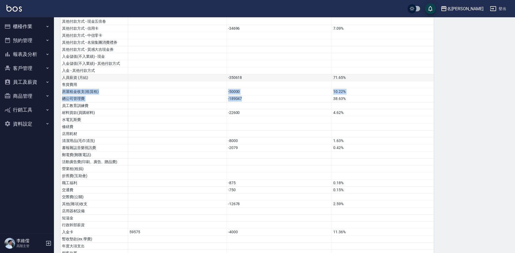
drag, startPoint x: 266, startPoint y: 99, endPoint x: 227, endPoint y: 78, distance: 44.1
click at [227, 78] on tbody "營業收入 473242 96.71% 店販收入 16087 3.29% 卡券販賣(先入業績) 第三方卡券 - 歐卡/Momo(服務) 第三方卡券 - 歐卡/M…" at bounding box center [247, 155] width 373 height 386
click at [227, 76] on td "-350618" at bounding box center [279, 77] width 105 height 7
drag, startPoint x: 188, startPoint y: 76, endPoint x: 192, endPoint y: 85, distance: 10.0
click at [192, 85] on tbody "營業收入 473242 96.71% 店販收入 16087 3.29% 卡券販賣(先入業績) 第三方卡券 - 歐卡/Momo(服務) 第三方卡券 - 歐卡/M…" at bounding box center [247, 155] width 373 height 386
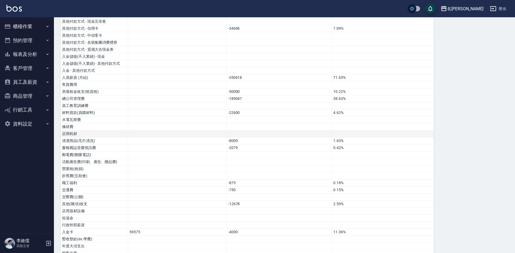
click at [147, 131] on td at bounding box center [177, 133] width 99 height 7
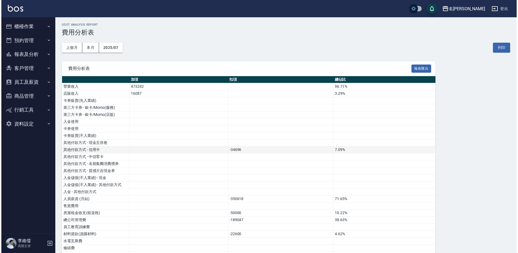
scroll to position [0, 0]
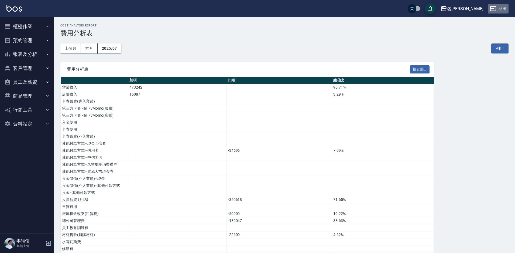
click at [500, 8] on button "登出" at bounding box center [498, 9] width 21 height 10
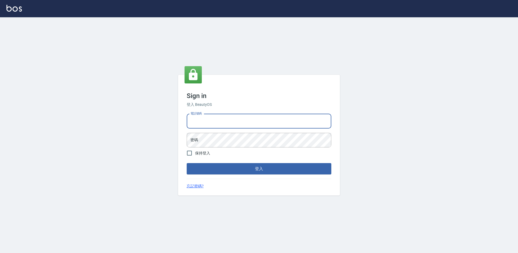
click at [256, 119] on input "電話號碼" at bounding box center [259, 121] width 145 height 15
type input "0424861159"
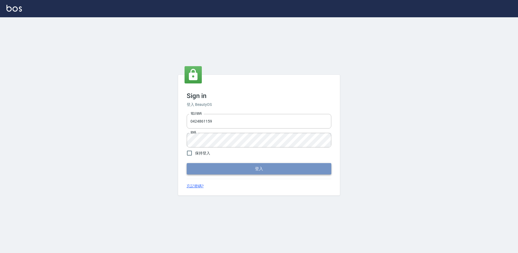
click at [232, 170] on button "登入" at bounding box center [259, 168] width 145 height 11
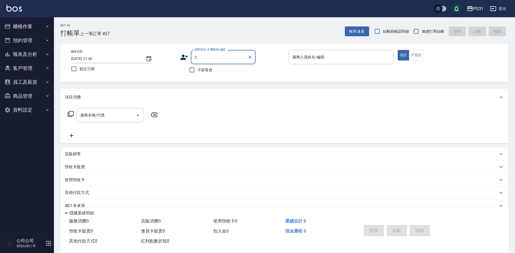
type input "[PERSON_NAME]/0938275202/"
drag, startPoint x: 226, startPoint y: 61, endPoint x: 238, endPoint y: 61, distance: 12.4
click at [226, 61] on input "[PERSON_NAME]/0938275202/" at bounding box center [219, 56] width 52 height 9
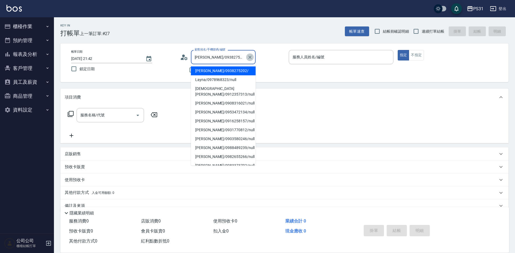
click at [247, 58] on button "Clear" at bounding box center [250, 57] width 8 height 8
click at [260, 59] on div "顧客姓名/手機號碼/編號 顧客姓名/手機號碼/編號" at bounding box center [232, 57] width 105 height 14
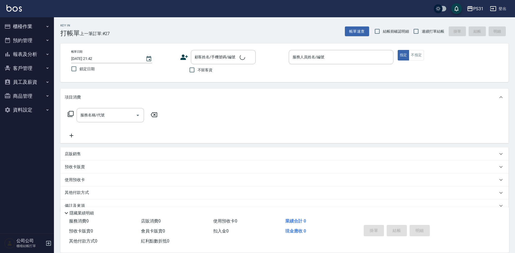
click at [205, 68] on span "不留客資" at bounding box center [205, 70] width 15 height 6
click at [198, 68] on input "不留客資" at bounding box center [191, 69] width 11 height 11
checkbox input "true"
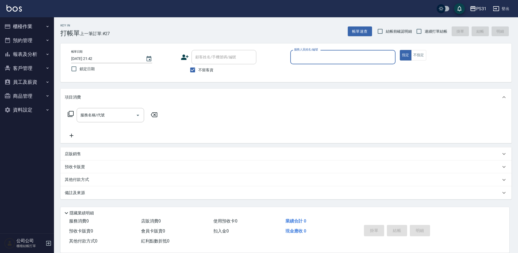
click at [291, 59] on div "服務人員姓名/編號" at bounding box center [342, 57] width 105 height 14
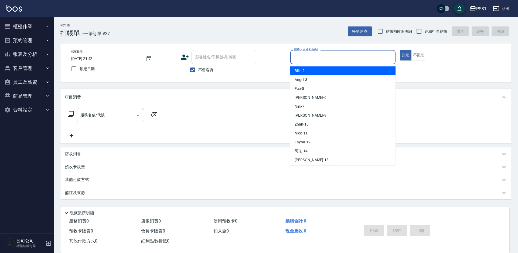
click at [411, 29] on span "結帳前確認明細" at bounding box center [399, 32] width 26 height 6
click at [386, 29] on input "結帳前確認明細" at bounding box center [380, 31] width 11 height 11
checkbox input "true"
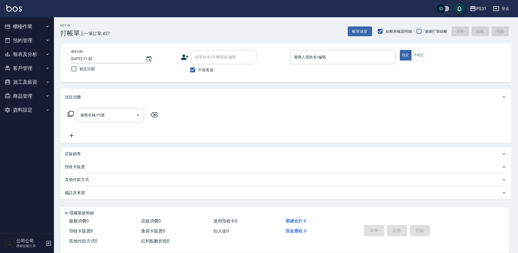
click at [416, 30] on input "連續打單結帳" at bounding box center [418, 31] width 11 height 11
checkbox input "true"
click at [383, 32] on input "結帳前確認明細" at bounding box center [380, 31] width 11 height 11
checkbox input "false"
click at [366, 51] on div "服務人員姓名/編號" at bounding box center [342, 57] width 105 height 14
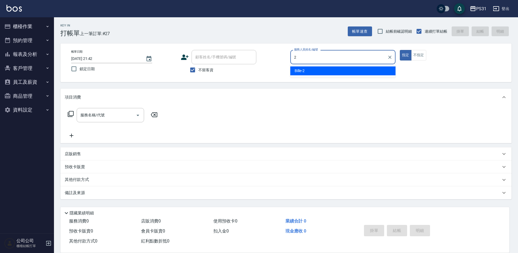
type input "Bille-2"
type button "true"
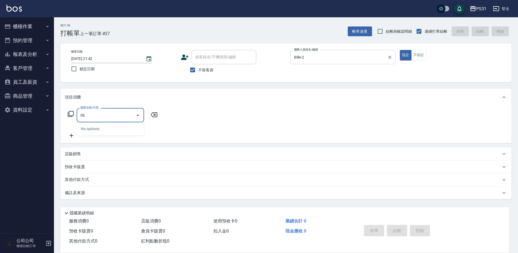
type input "0"
type input "SPA699卡(0069)"
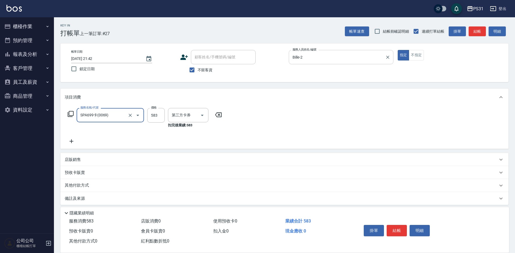
type input "spa卡.護髮卡"
type input "SPA699卡(0069)"
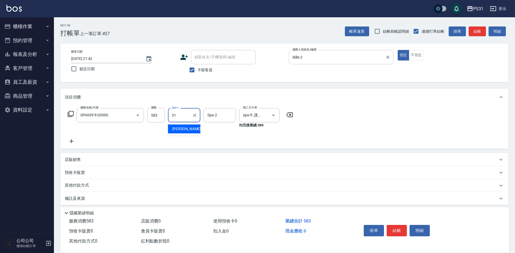
type input "[PERSON_NAME]-31"
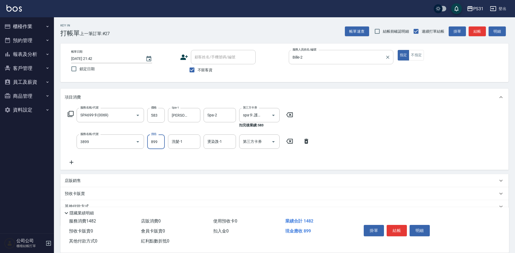
type input "基礎燙(3899)"
type input "[PERSON_NAME]-32"
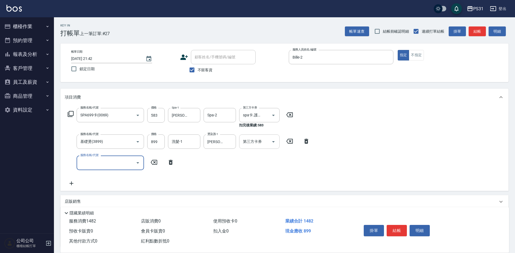
click at [260, 137] on input "第三方卡券" at bounding box center [256, 141] width 28 height 9
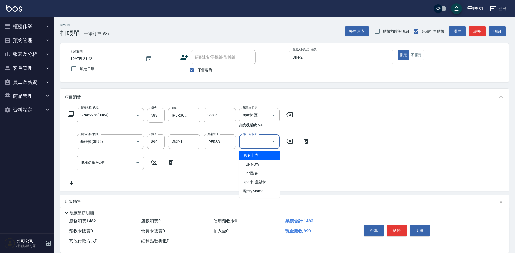
click at [260, 151] on span "舊有卡券" at bounding box center [259, 155] width 40 height 9
type input "舊有卡券"
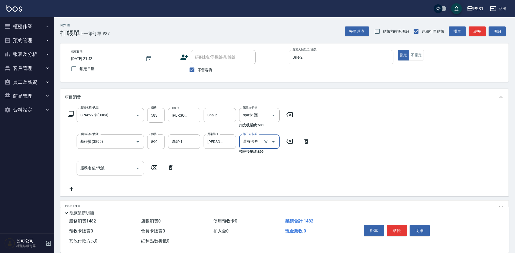
click at [111, 163] on div "服務名稱/代號" at bounding box center [110, 168] width 67 height 14
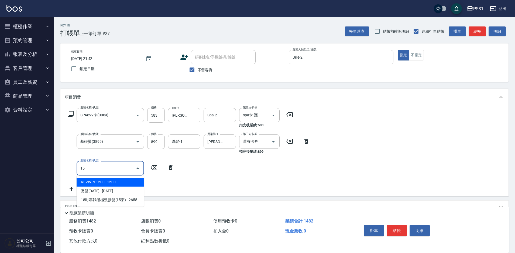
type input "1"
type input "5"
type input "d"
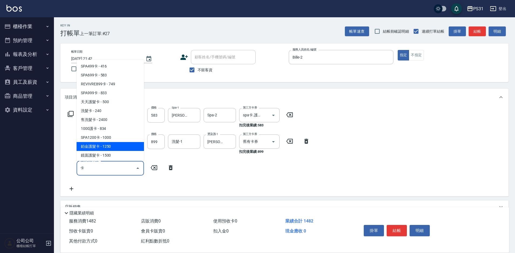
click at [111, 145] on span "鉑金護髮卡 - 1250" at bounding box center [110, 146] width 67 height 9
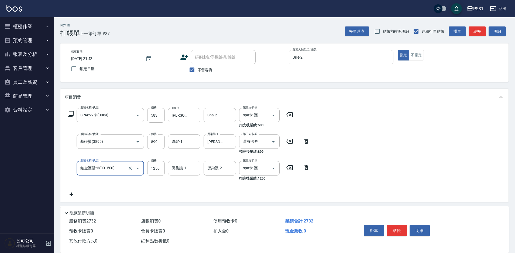
type input "鉑金護髮卡(001500)"
click at [183, 170] on div "燙染謢-1 燙染謢-1" at bounding box center [184, 168] width 32 height 14
type input "何宜柔-31"
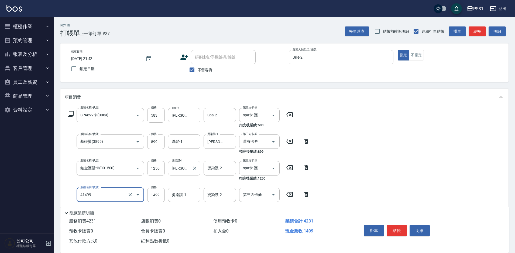
type input "染髮(41499)"
type input "1999"
type input "何宜柔-31"
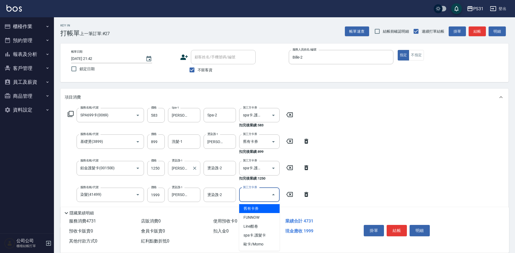
type input "舊有卡券"
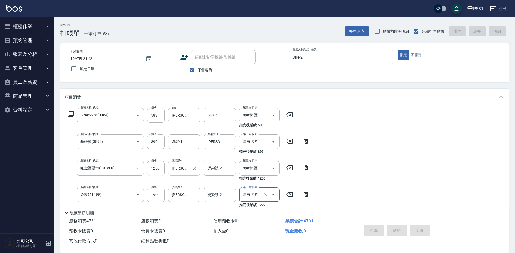
type input "2025/08/12 21:43"
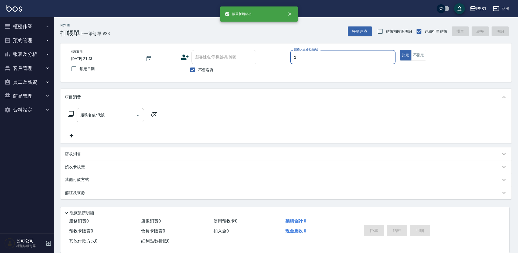
type input "Bille-2"
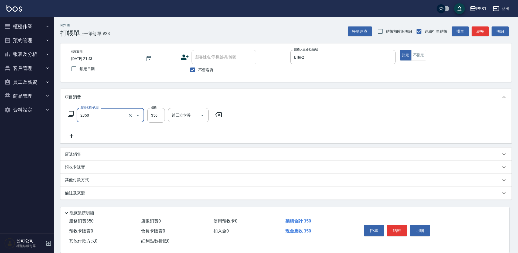
type input "洗剪350(2350)"
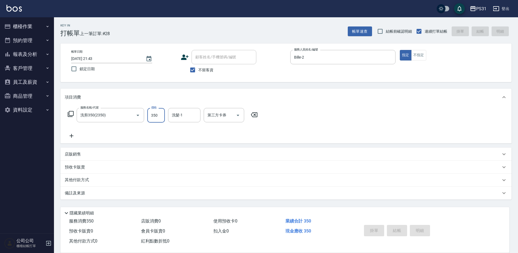
type input "2025/08/12 21:44"
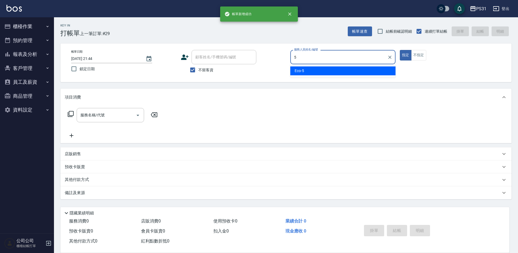
type input "Eco-5"
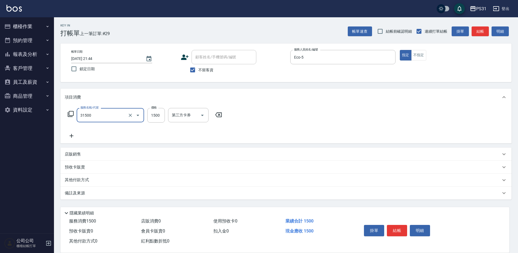
type input "燙髮1500(31500)"
type input "1599"
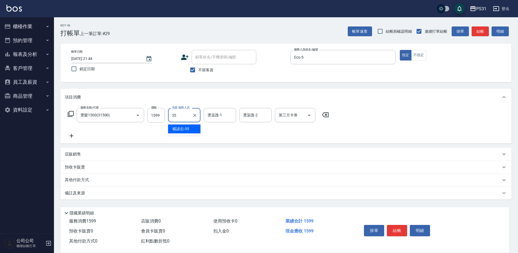
type input "楊諺志-35"
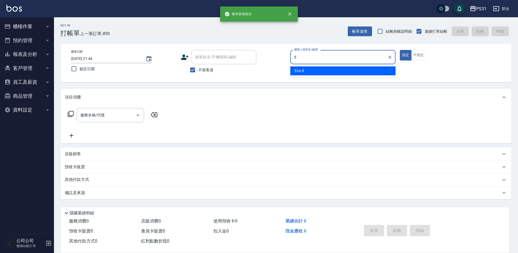
type input "Eco-5"
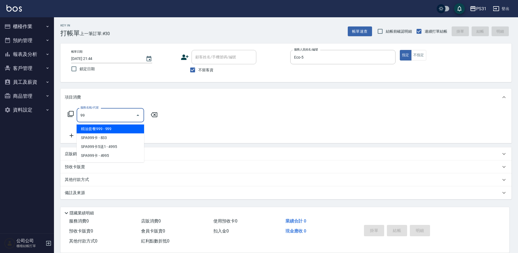
type input "9"
type input "8"
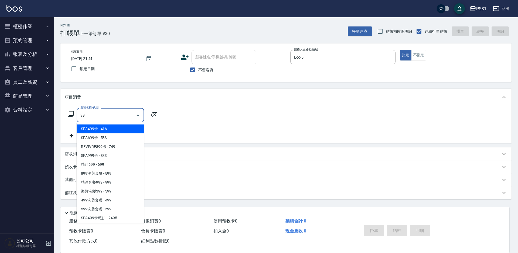
type input "9"
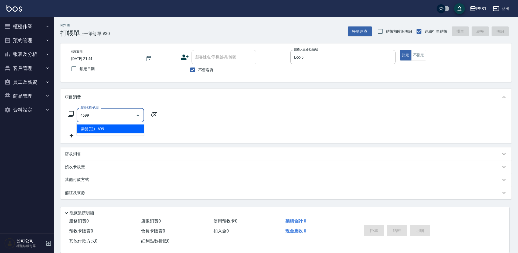
type input "染髮(短)(4699)"
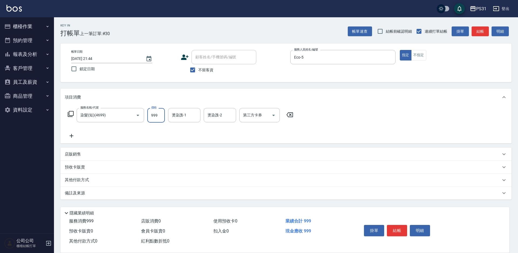
type input "999"
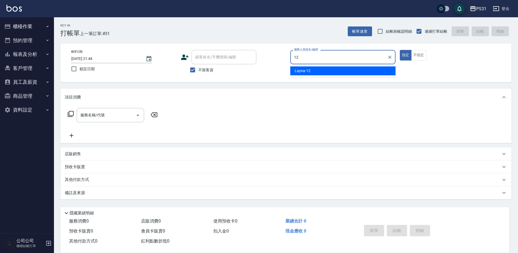
type input "Layna-12"
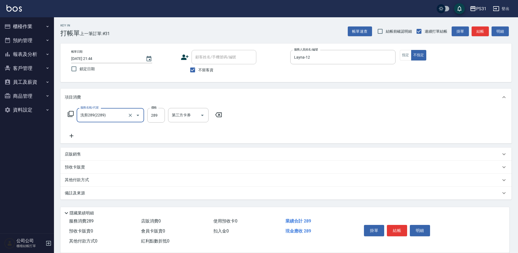
type input "洗剪289(2289)"
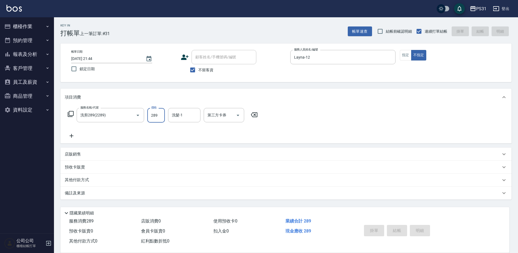
type input "2025/08/12 21:45"
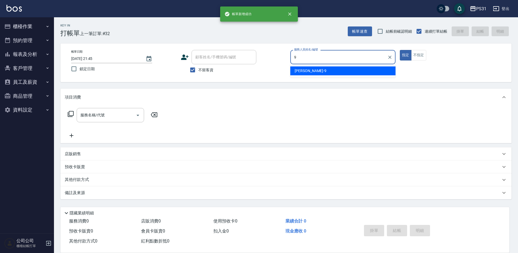
type input "JOJO-9"
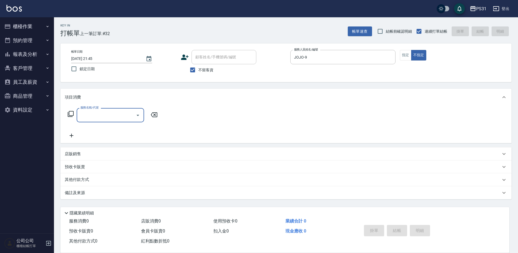
type input "1"
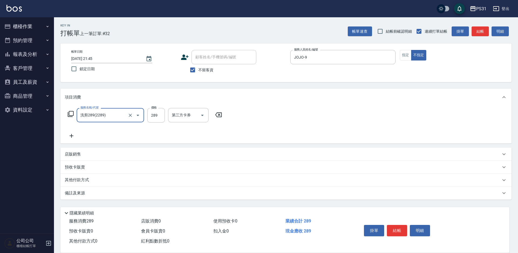
type input "洗剪289(2289)"
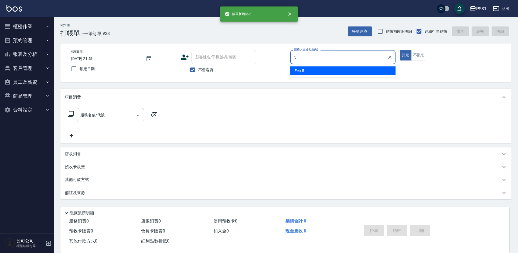
type input "Eco-5"
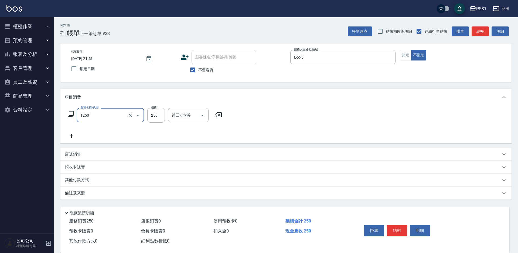
type input "一般洗+精油250(1250)"
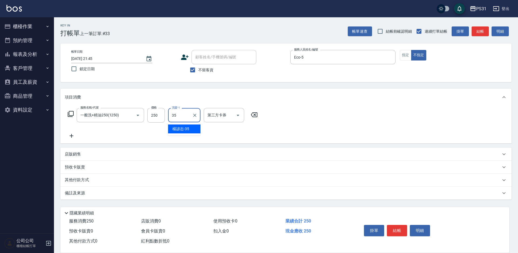
type input "楊諺志-35"
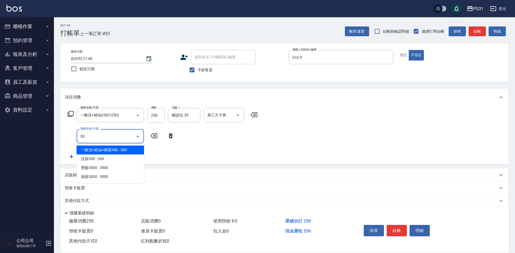
type input "3"
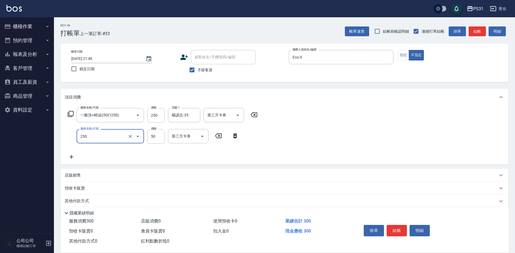
type input "剪瀏海(250)"
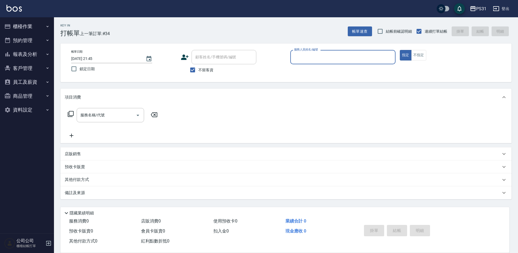
click at [310, 60] on div "服務人員姓名/編號 服務人員姓名/編號" at bounding box center [342, 57] width 105 height 14
type input "阿法-14"
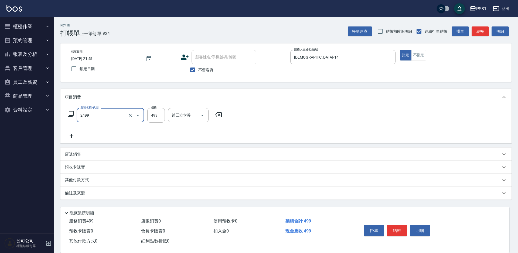
type input "499洗剪套餐(2499)"
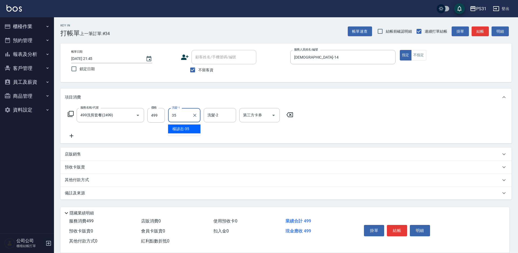
type input "楊諺志-35"
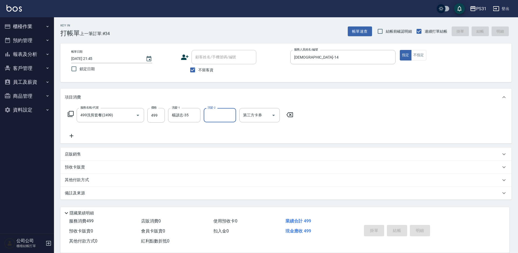
type input "2025/08/12 21:47"
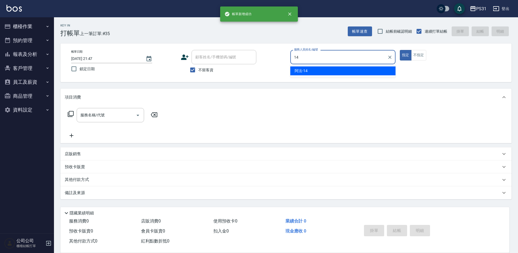
type input "阿法-14"
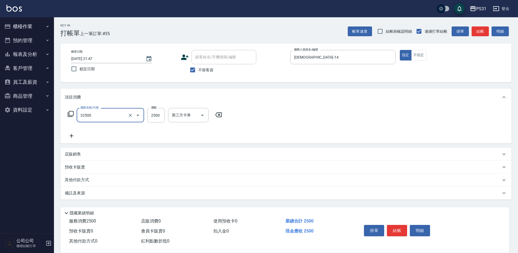
type input "燙髮2500(32500)"
type input "2200"
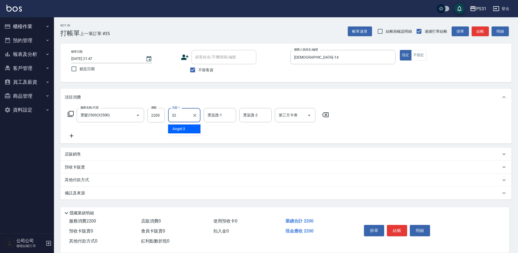
type input "陳聖軒-32"
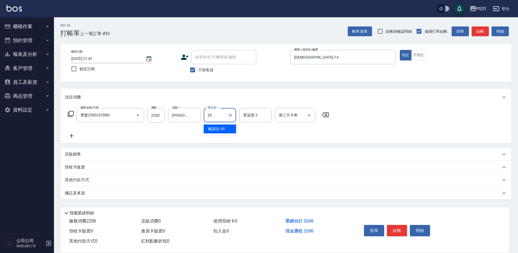
type input "楊諺志-35"
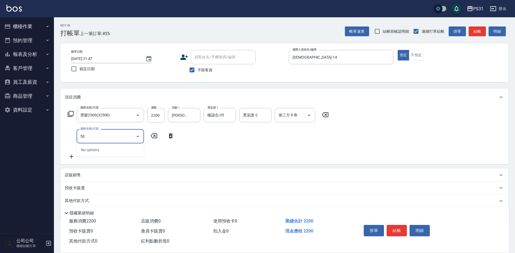
type input "5"
type input "乳清蛋白(5750)"
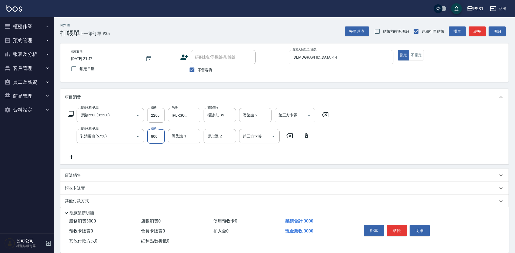
type input "800"
type input "楊諺志-35"
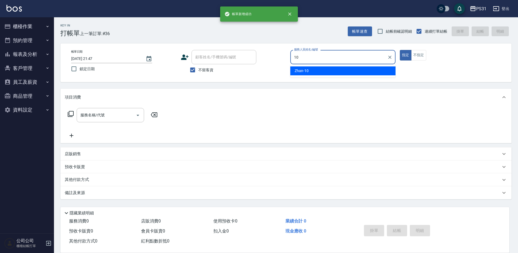
type input "Zhan-10"
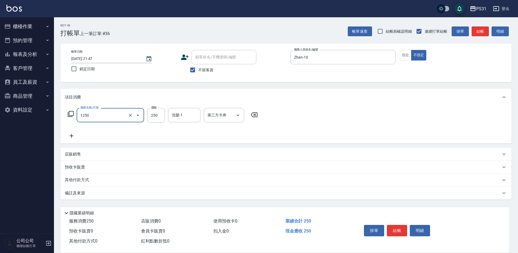
type input "一般洗+精油250(1250)"
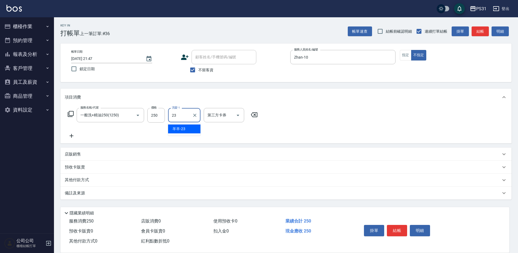
type input "羊羊-23"
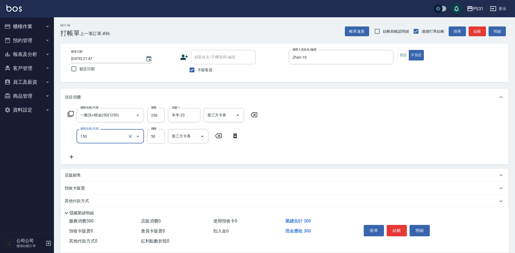
type input "精油(150)"
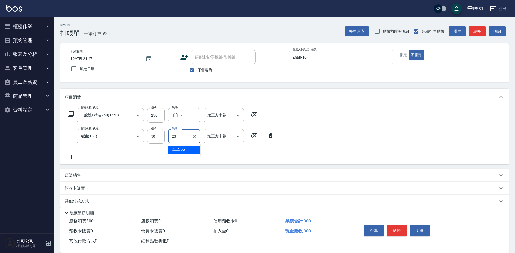
type input "羊羊-23"
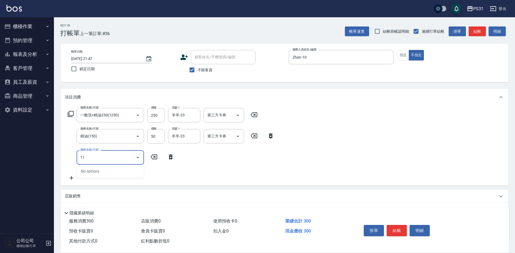
type input "1"
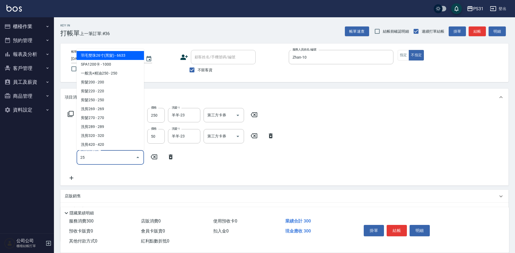
type input "250"
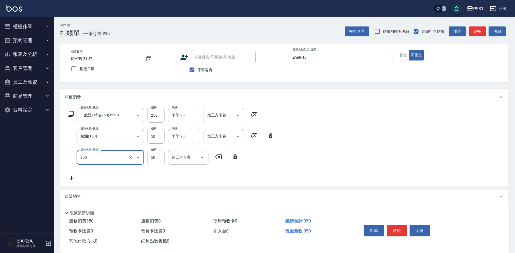
type input "剪瀏海(250)"
type input "100"
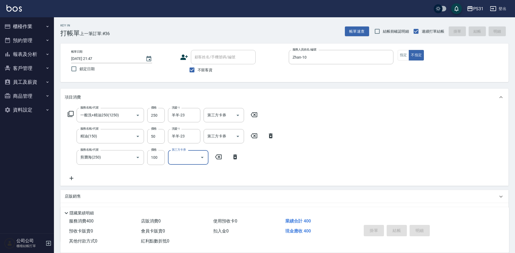
type input "2025/08/12 21:48"
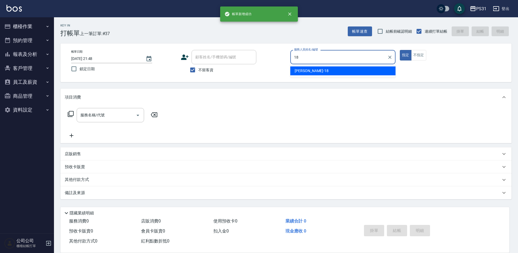
type input "Rita-18"
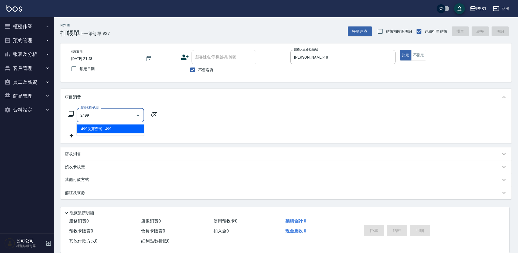
type input "499洗剪套餐(2499)"
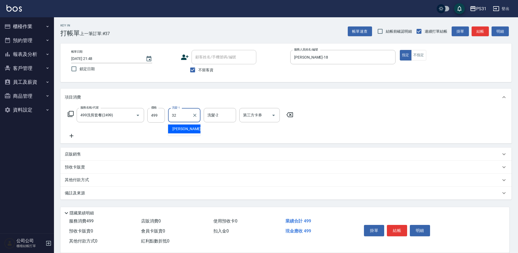
type input "陳聖軒-32"
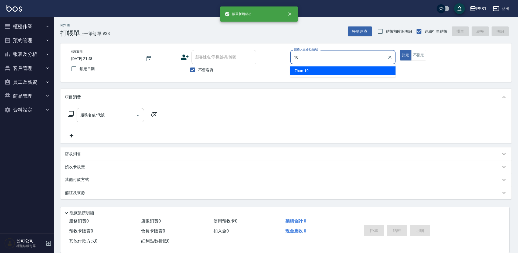
type input "Zhan-10"
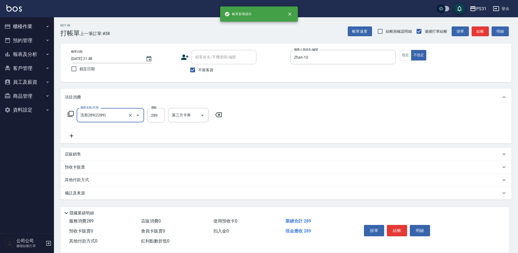
type input "洗剪289(2289)"
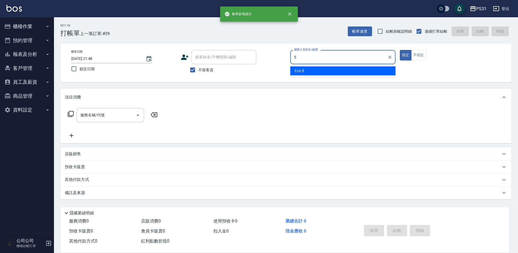
type input "Eco-5"
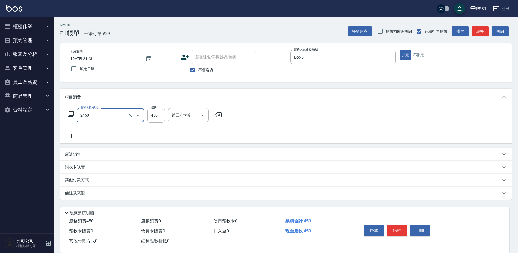
type input "洗剪450(2450)"
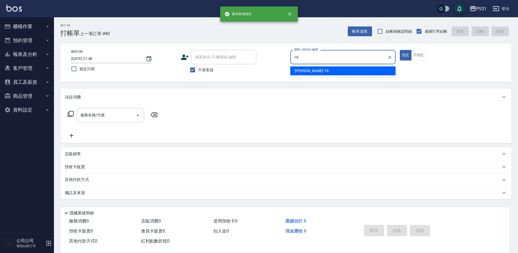
type input "Rita-18"
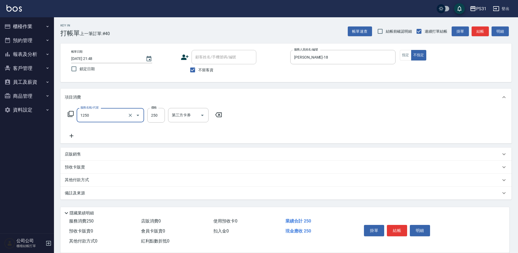
type input "一般洗+精油250(1250)"
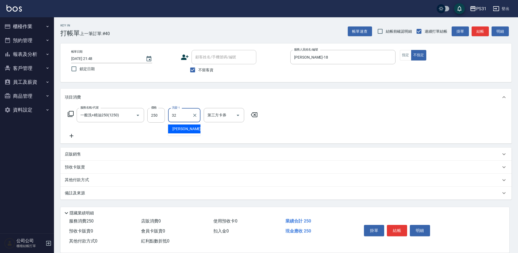
type input "陳聖軒-32"
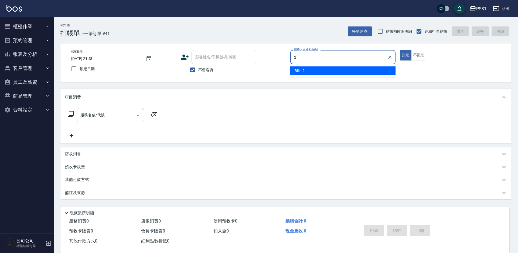
type input "Bille-2"
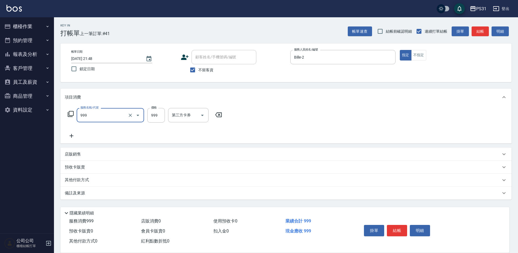
type input "精油套餐999(999)"
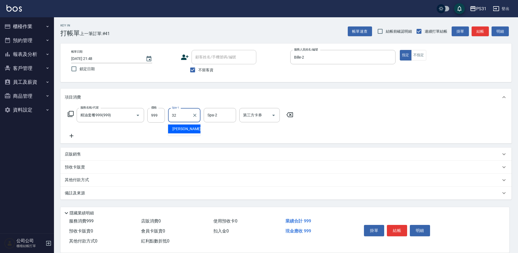
type input "陳聖軒-32"
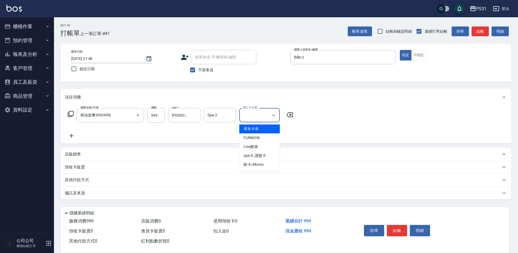
type input "舊有卡券"
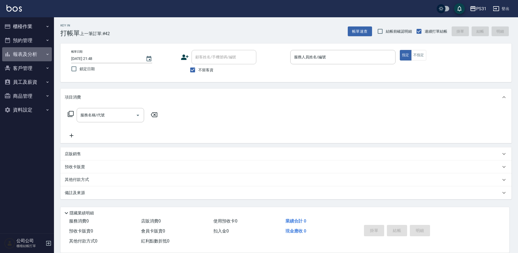
click at [28, 52] on button "報表及分析" at bounding box center [27, 54] width 50 height 14
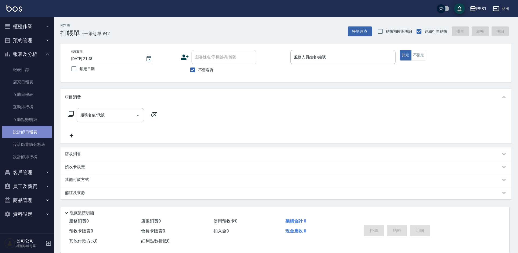
click at [36, 131] on link "設計師日報表" at bounding box center [27, 132] width 50 height 12
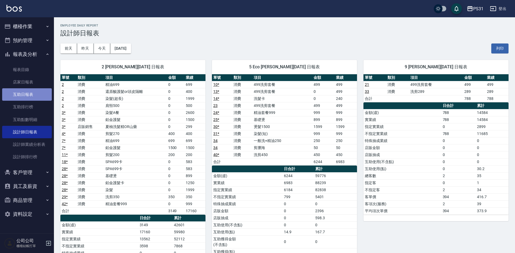
click at [32, 97] on link "互助日報表" at bounding box center [27, 94] width 50 height 12
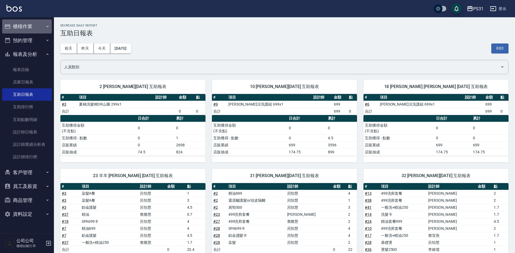
click at [32, 26] on button "櫃檯作業" at bounding box center [27, 26] width 50 height 14
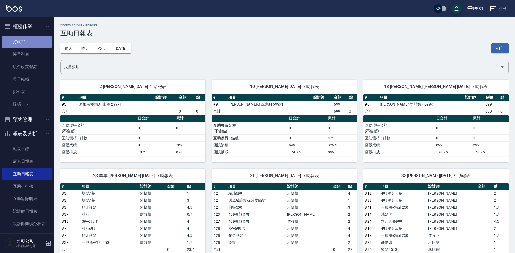
click at [31, 42] on link "打帳單" at bounding box center [27, 42] width 50 height 12
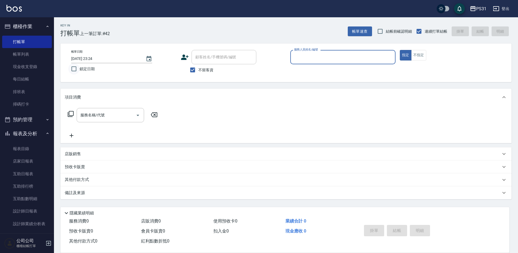
click at [75, 69] on input "鎖定日期" at bounding box center [73, 68] width 11 height 11
checkbox input "true"
click at [337, 61] on input "服務人員姓名/編號" at bounding box center [343, 56] width 100 height 9
type input "Bille-2"
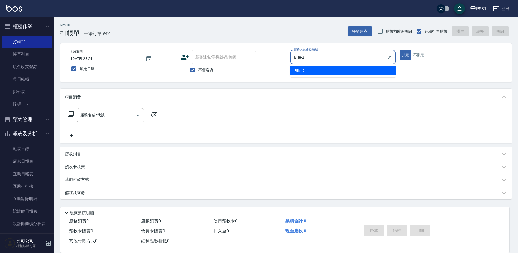
type button "true"
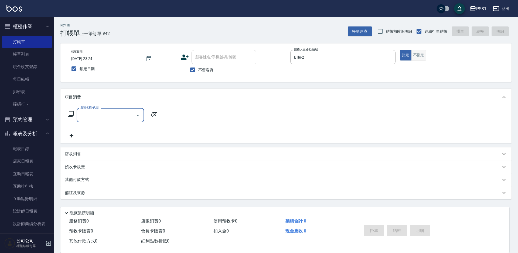
click at [423, 54] on button "不指定" at bounding box center [418, 55] width 15 height 11
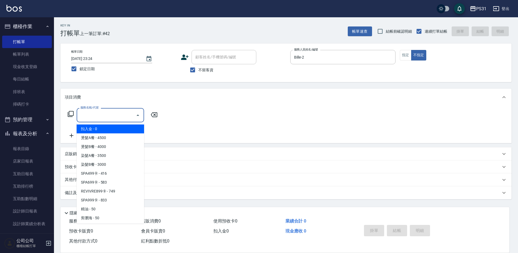
click at [114, 120] on input "服務名稱/代號" at bounding box center [106, 114] width 55 height 9
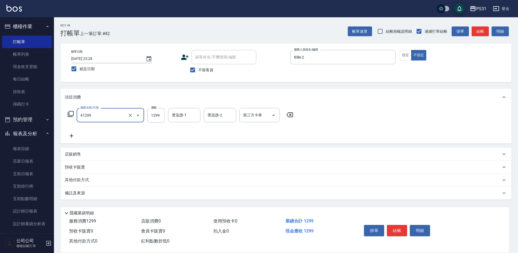
type input "長髮染髮(41299)"
type input "羊羊-23"
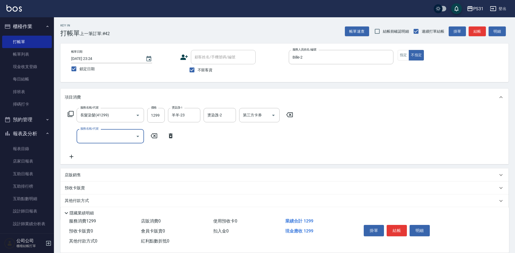
click at [68, 112] on icon at bounding box center [71, 114] width 6 height 6
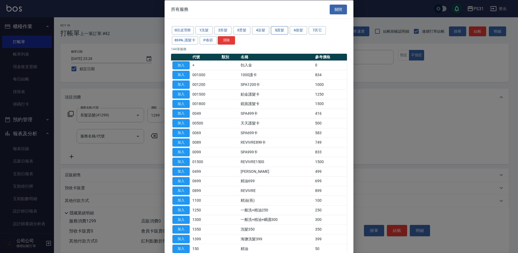
click at [283, 29] on button "5護髮" at bounding box center [279, 30] width 17 height 8
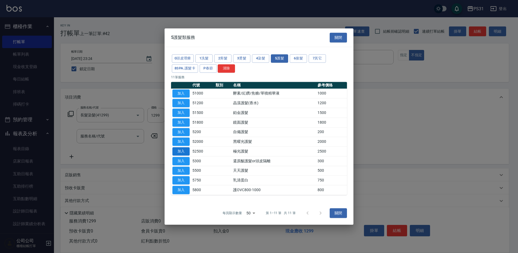
click at [182, 154] on button "加入" at bounding box center [180, 151] width 17 height 8
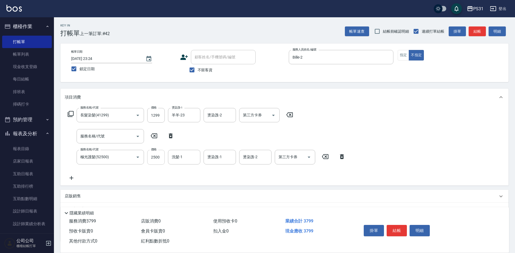
click at [161, 161] on input "2500" at bounding box center [156, 157] width 18 height 15
type input "2000"
type input "羊羊-23"
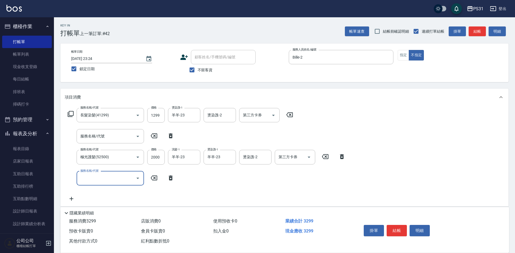
click at [170, 136] on icon at bounding box center [171, 135] width 4 height 5
type input "極光護髮(52500)"
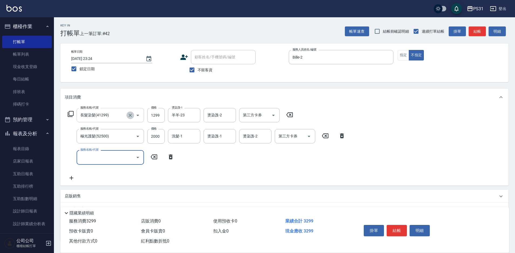
click at [131, 114] on icon "Clear" at bounding box center [130, 115] width 5 height 5
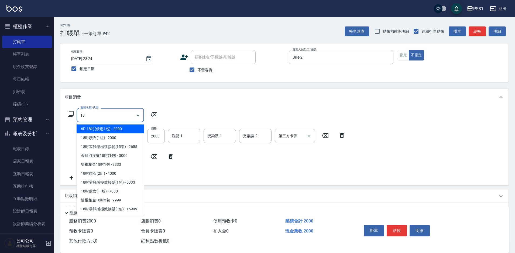
type input "1"
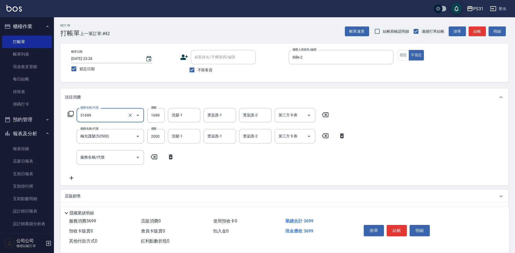
type input "天菜型男燙(31699)"
click at [168, 156] on icon at bounding box center [170, 157] width 13 height 6
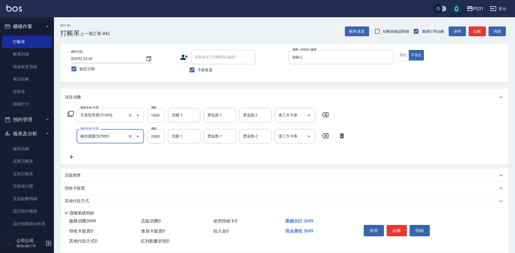
click at [154, 115] on input "1699" at bounding box center [156, 115] width 18 height 15
click at [154, 113] on input "1699" at bounding box center [156, 115] width 18 height 15
type input "1899"
type input "羊羊-23"
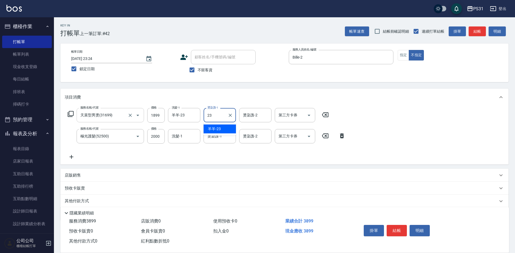
type input "羊羊-23"
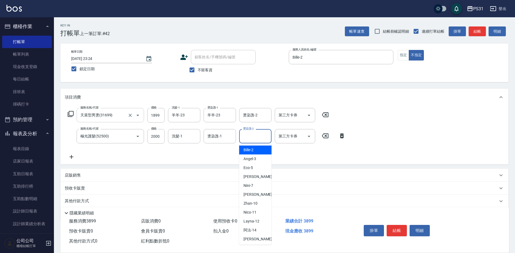
click at [244, 136] on div "燙染謢-2 燙染謢-2" at bounding box center [255, 136] width 32 height 14
click at [235, 135] on div "燙染謢-1" at bounding box center [220, 136] width 32 height 14
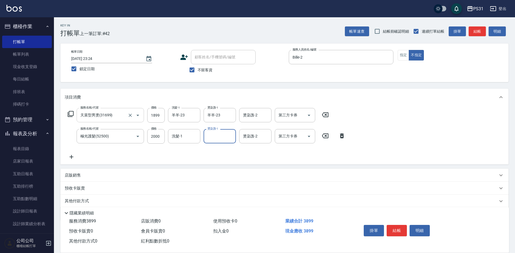
drag, startPoint x: 228, startPoint y: 136, endPoint x: 230, endPoint y: 134, distance: 3.2
click at [228, 136] on input "燙染謢-1" at bounding box center [220, 135] width 28 height 9
type input "羊羊-23"
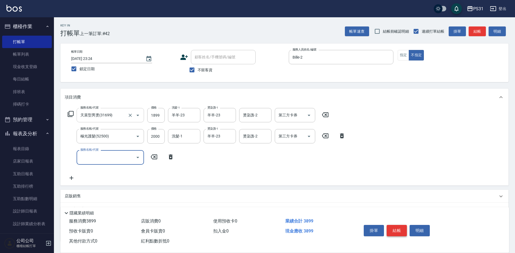
click at [398, 231] on button "結帳" at bounding box center [397, 230] width 20 height 11
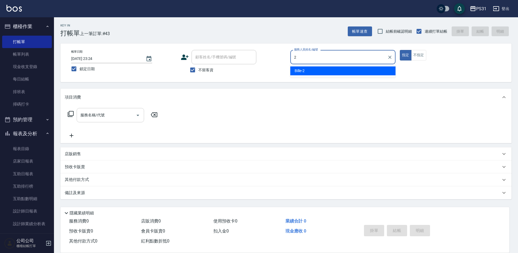
type input "Bille-2"
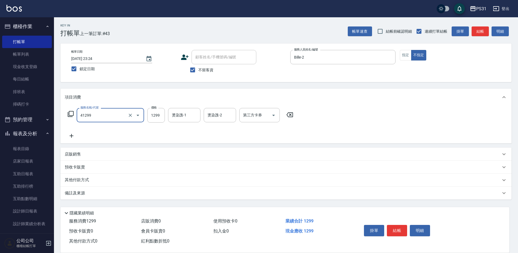
type input "長髮染髮(41299)"
type input "1399"
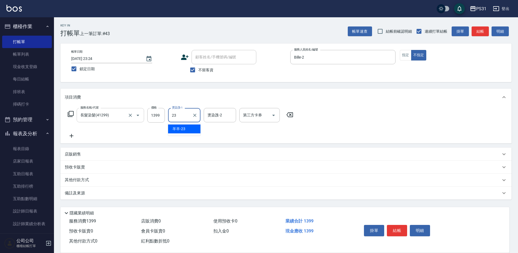
type input "羊羊-23"
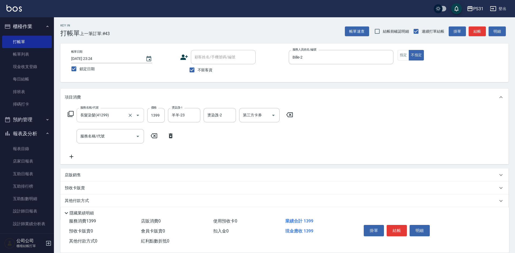
click at [70, 116] on icon at bounding box center [70, 114] width 6 height 6
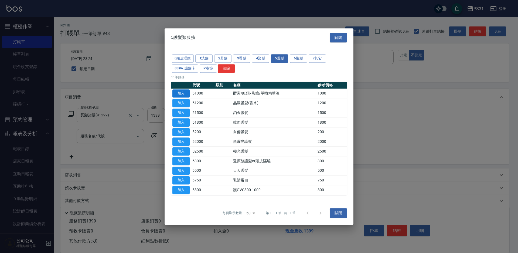
click at [179, 94] on button "加入" at bounding box center [180, 93] width 17 height 8
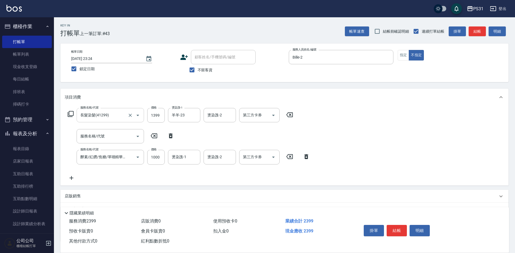
click at [170, 136] on icon at bounding box center [170, 136] width 13 height 6
type input "酵素/紅鑽/焦糖/單噴精華液(51000)"
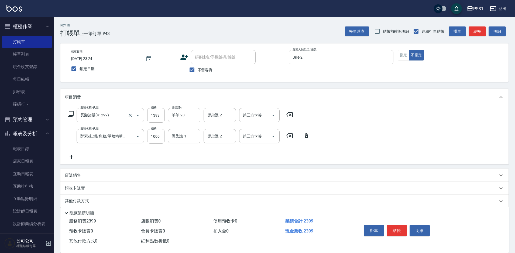
click at [160, 135] on input "1000" at bounding box center [156, 136] width 18 height 15
type input "800"
type input "羊羊-23"
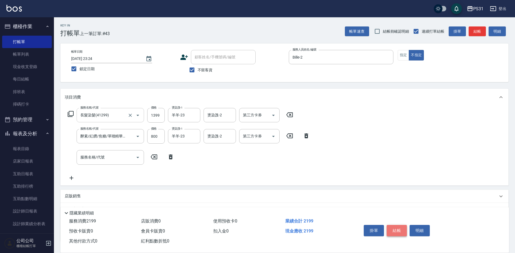
click at [395, 225] on button "結帳" at bounding box center [397, 230] width 20 height 11
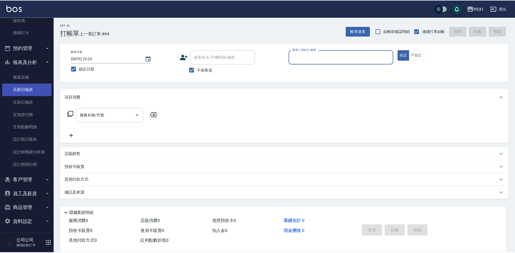
scroll to position [73, 0]
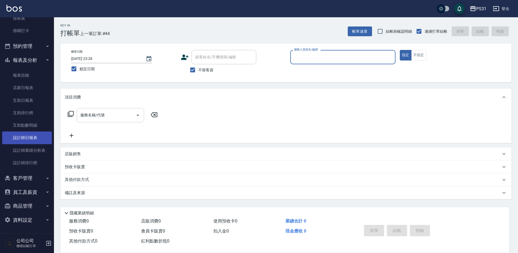
click at [32, 140] on link "設計師日報表" at bounding box center [27, 137] width 50 height 12
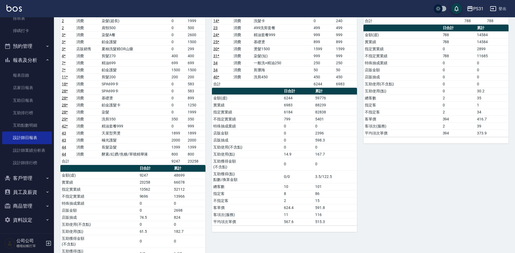
scroll to position [27, 0]
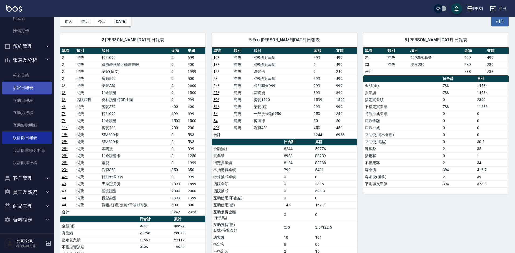
click at [23, 87] on link "店家日報表" at bounding box center [27, 87] width 50 height 12
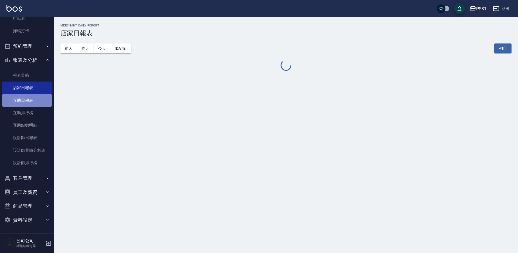
click at [35, 95] on link "互助日報表" at bounding box center [27, 100] width 50 height 12
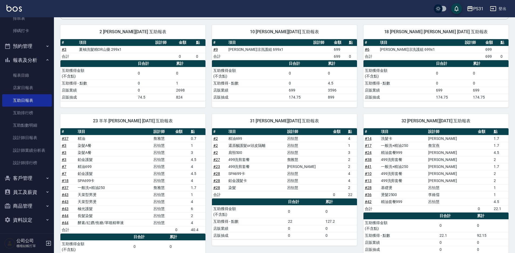
scroll to position [108, 0]
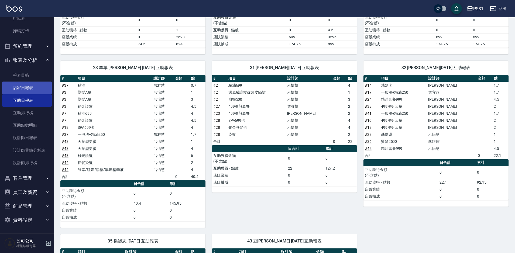
click at [38, 90] on link "店家日報表" at bounding box center [27, 87] width 50 height 12
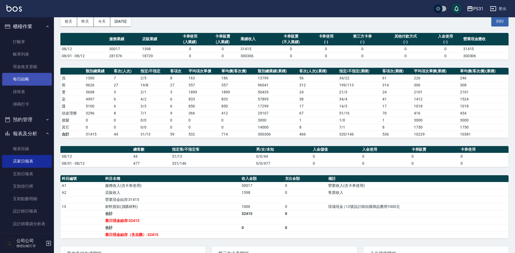
click at [37, 82] on link "每日結帳" at bounding box center [27, 79] width 50 height 12
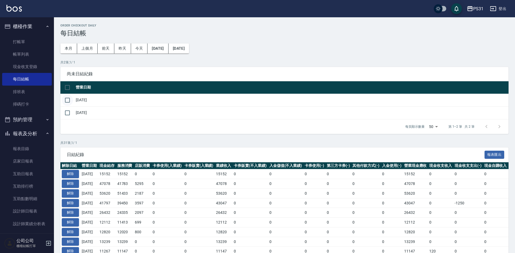
click at [68, 98] on input "checkbox" at bounding box center [67, 99] width 11 height 11
checkbox input "true"
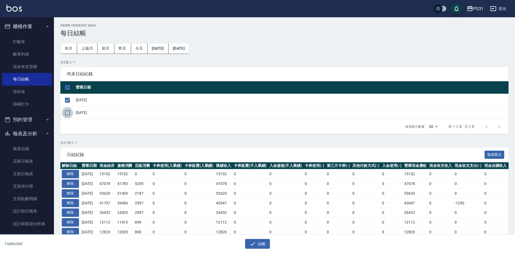
click at [68, 110] on input "checkbox" at bounding box center [67, 112] width 11 height 11
checkbox input "true"
click at [251, 243] on icon "button" at bounding box center [253, 243] width 6 height 6
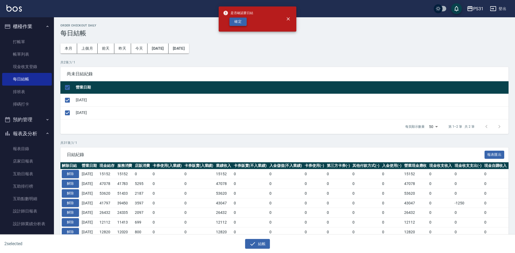
click at [243, 23] on button "確定" at bounding box center [238, 22] width 17 height 8
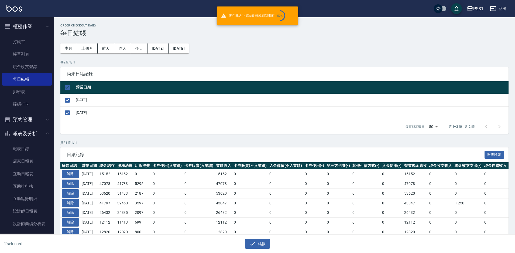
checkbox input "false"
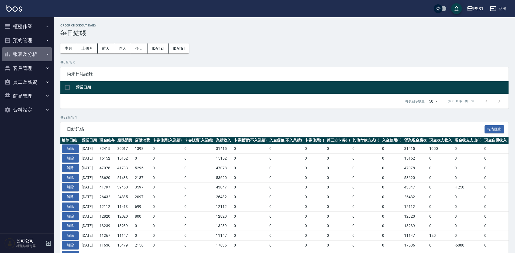
click at [25, 52] on button "報表及分析" at bounding box center [27, 54] width 50 height 14
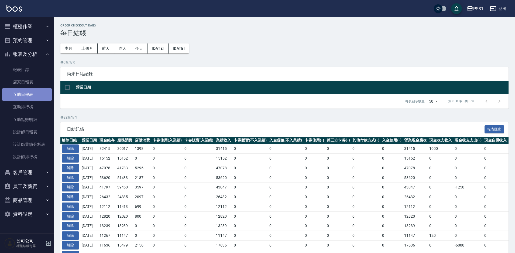
click at [37, 91] on link "互助日報表" at bounding box center [27, 94] width 50 height 12
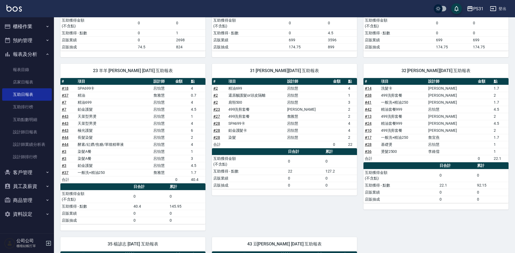
scroll to position [108, 0]
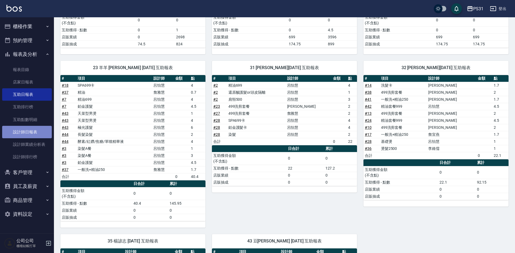
click at [28, 136] on link "設計師日報表" at bounding box center [27, 132] width 50 height 12
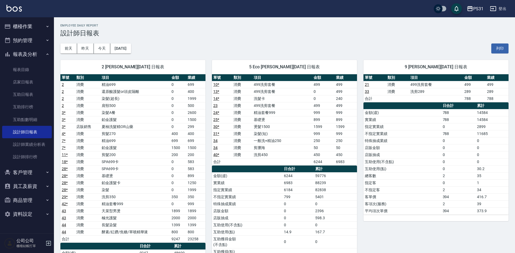
click at [27, 252] on div "公司公司 櫃檯結帳打單" at bounding box center [27, 242] width 54 height 19
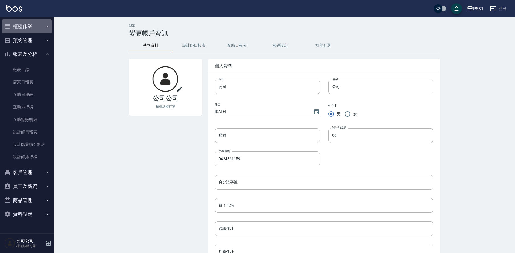
click at [20, 29] on button "櫃檯作業" at bounding box center [27, 26] width 50 height 14
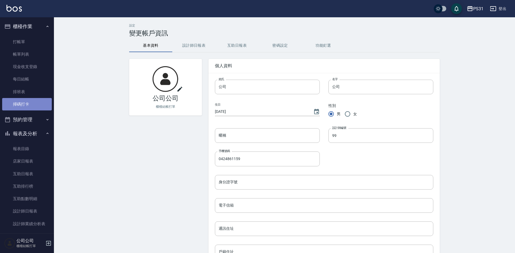
click at [34, 110] on link "掃碼打卡" at bounding box center [27, 104] width 50 height 12
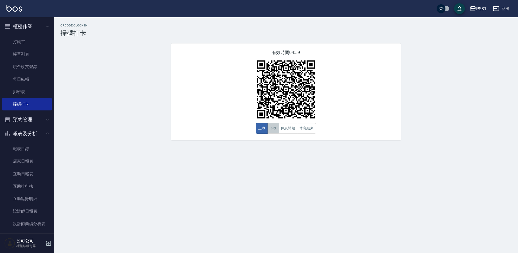
click at [274, 128] on button "下班" at bounding box center [273, 128] width 12 height 11
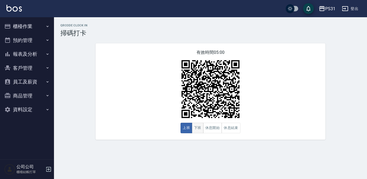
click at [201, 130] on button "下班" at bounding box center [198, 128] width 12 height 11
